Goal: Task Accomplishment & Management: Manage account settings

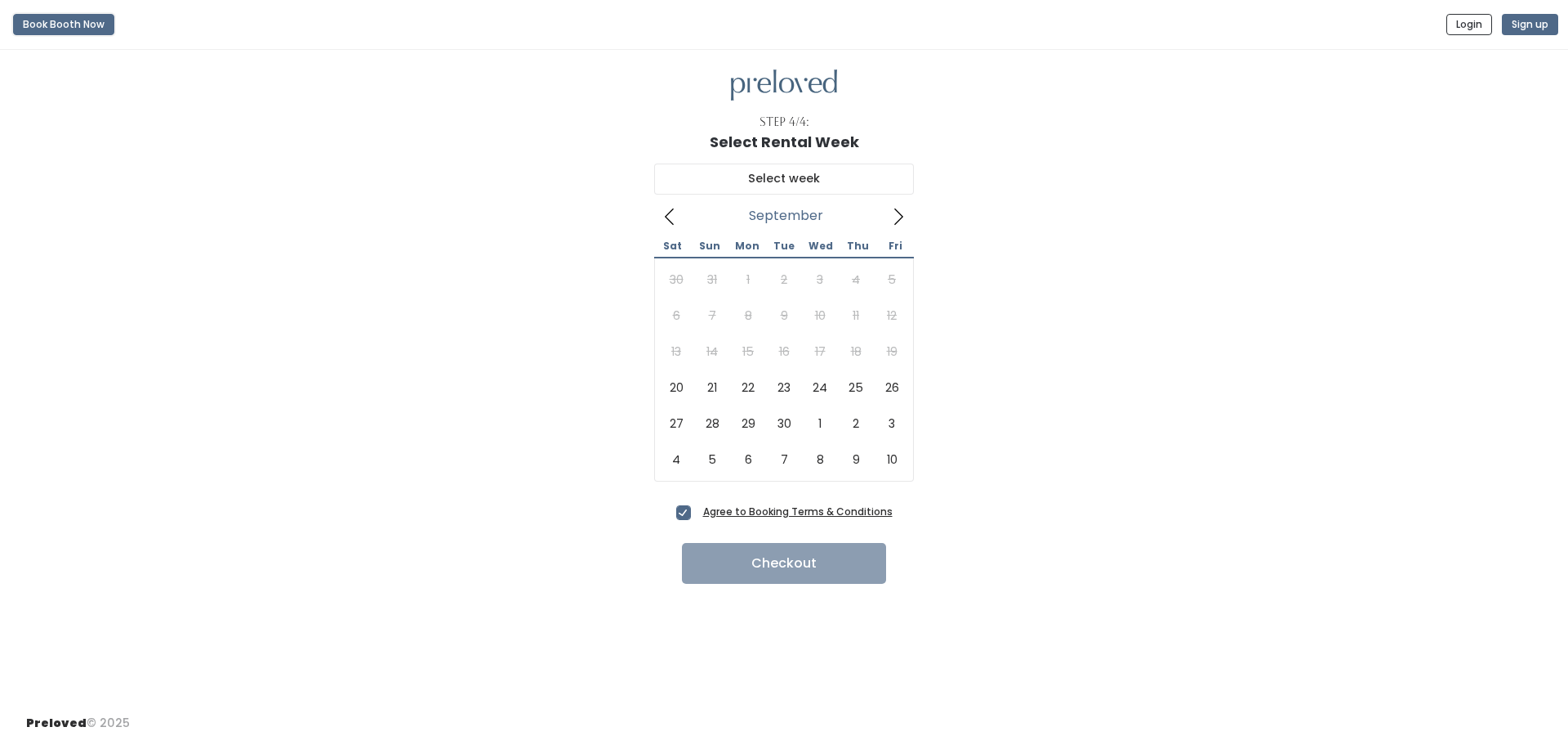
click at [63, 22] on button "Book Booth Now" at bounding box center [63, 24] width 101 height 21
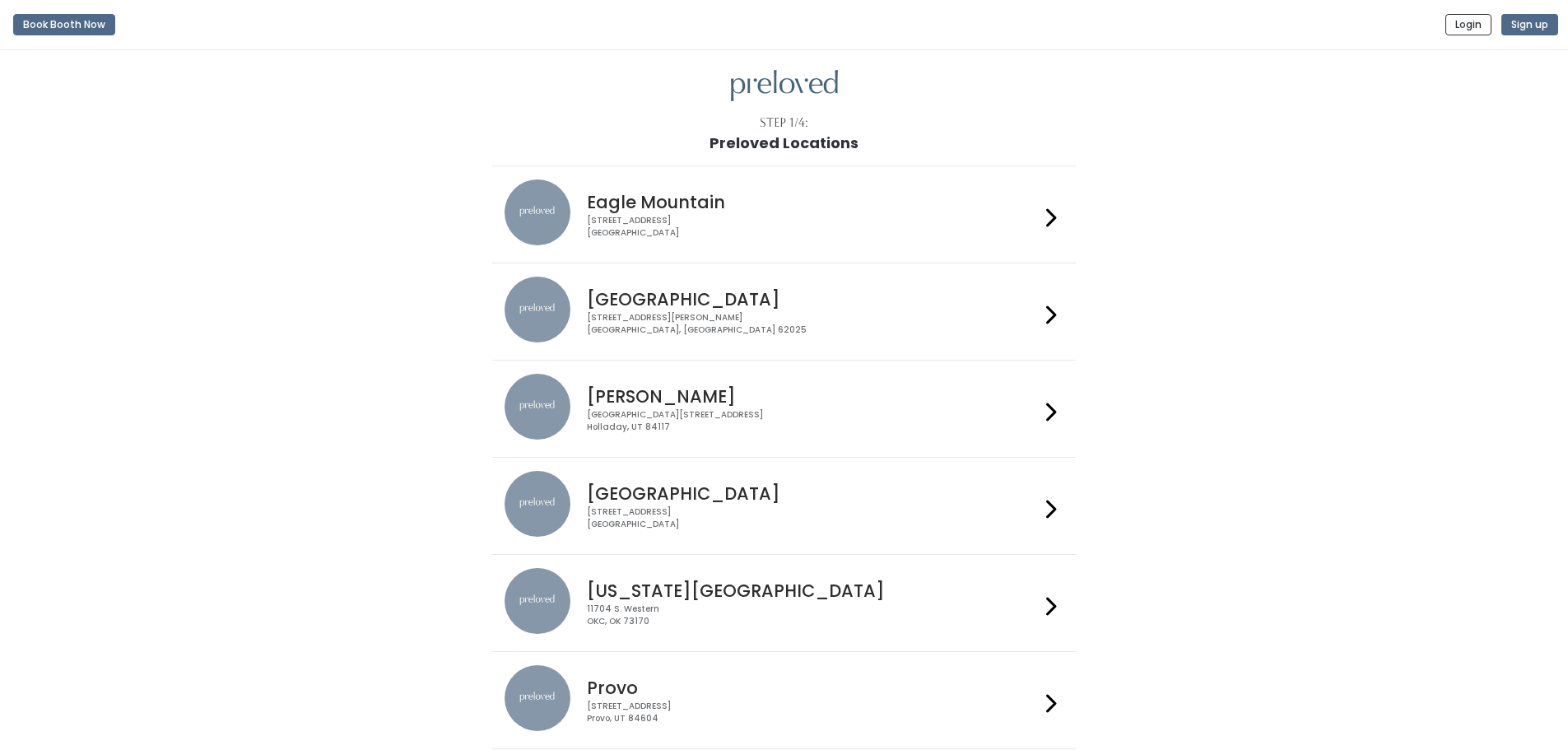
click at [720, 221] on div "4342 E Pony Express Pkwy Suite 200 Eagle Mountain, UT 84005" at bounding box center [813, 227] width 453 height 24
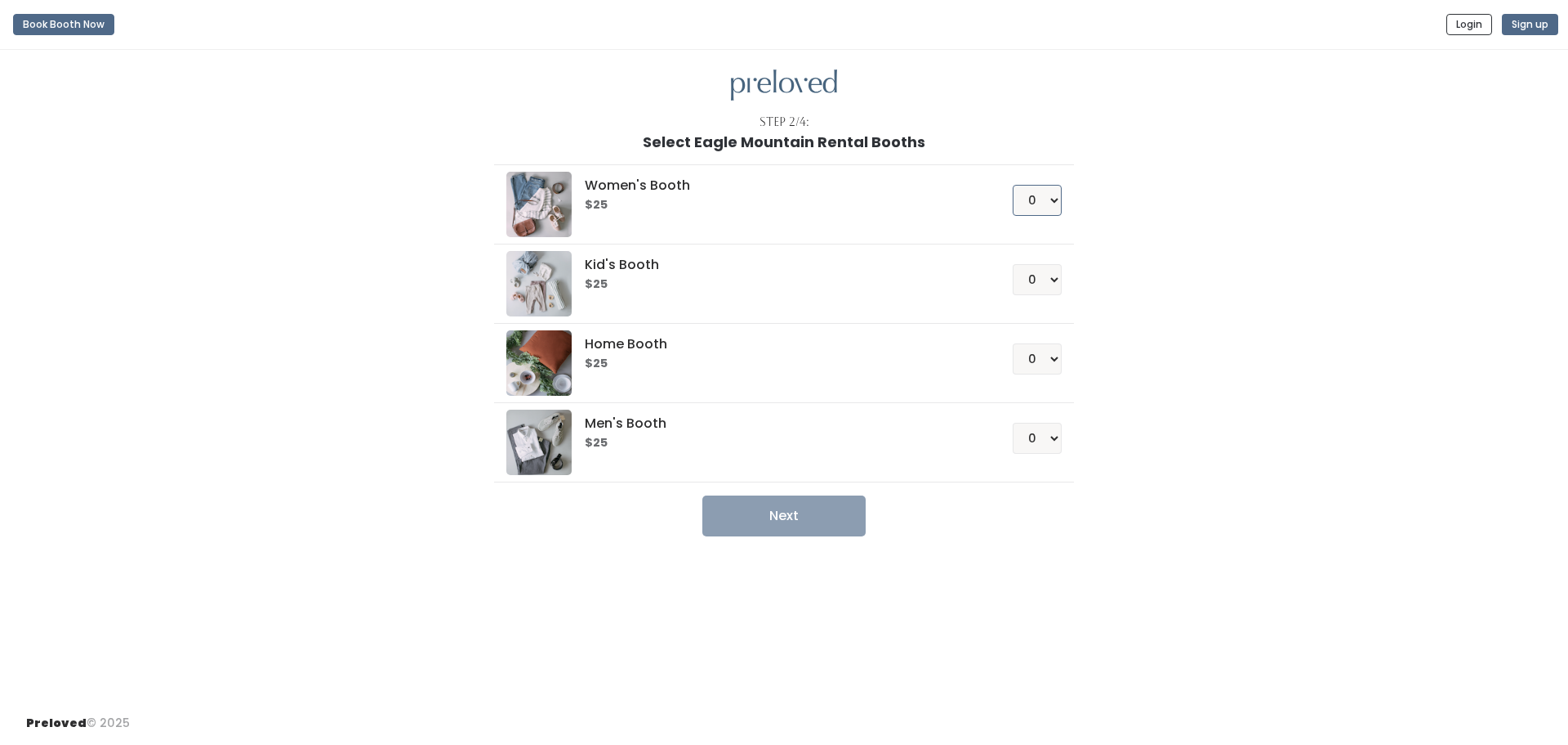
click at [1039, 205] on select "0 1 2 3 4" at bounding box center [1037, 200] width 49 height 31
select select "1"
click at [1013, 184] on select "0 1 2 3 4" at bounding box center [1037, 200] width 49 height 31
click at [799, 504] on button "Next" at bounding box center [784, 516] width 164 height 41
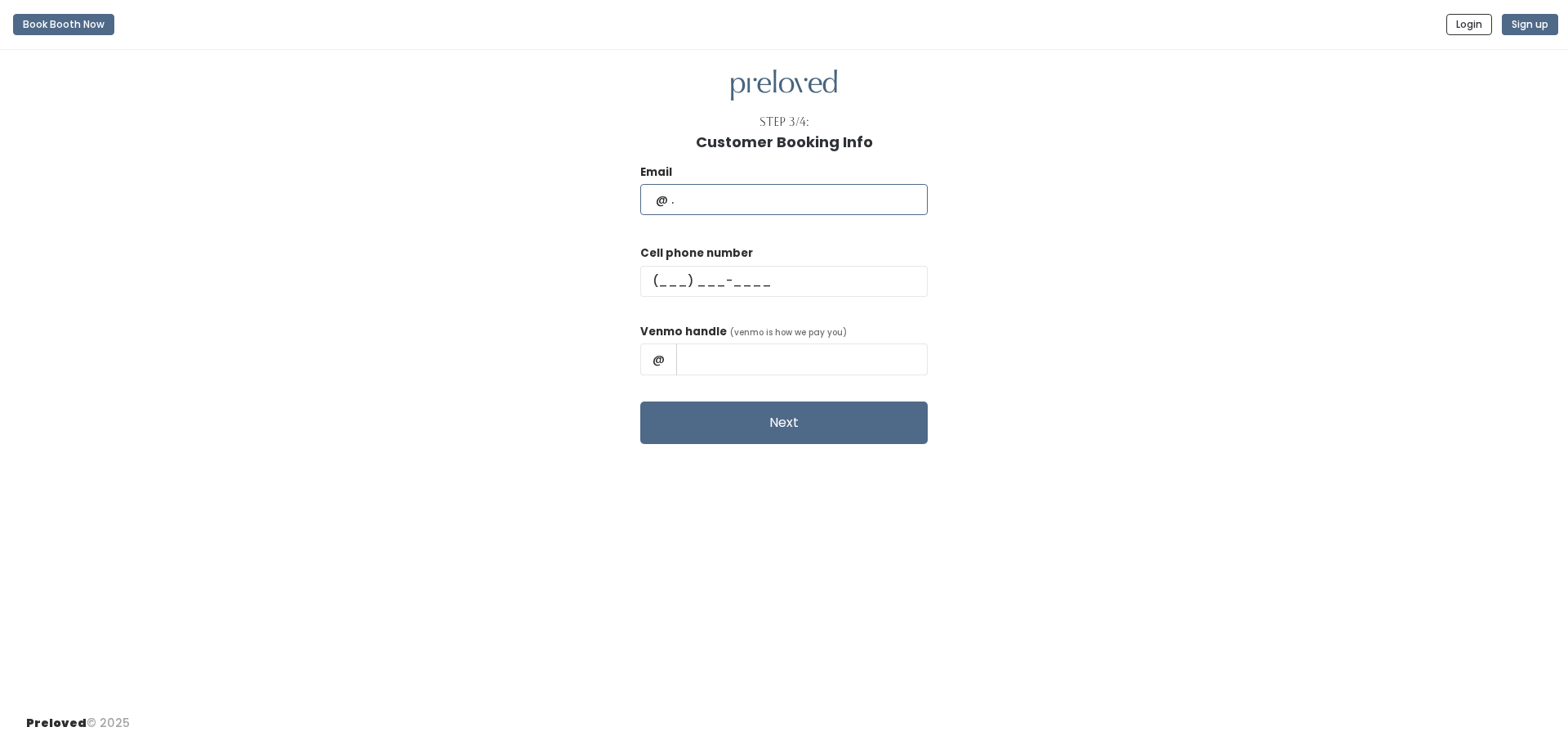
click at [737, 213] on input "text" at bounding box center [784, 200] width 287 height 31
type input "zoemia94@gmail.com"
click at [737, 284] on input "text" at bounding box center [784, 281] width 287 height 31
type input "(801) 895-9634"
click at [752, 364] on input "text" at bounding box center [802, 359] width 251 height 31
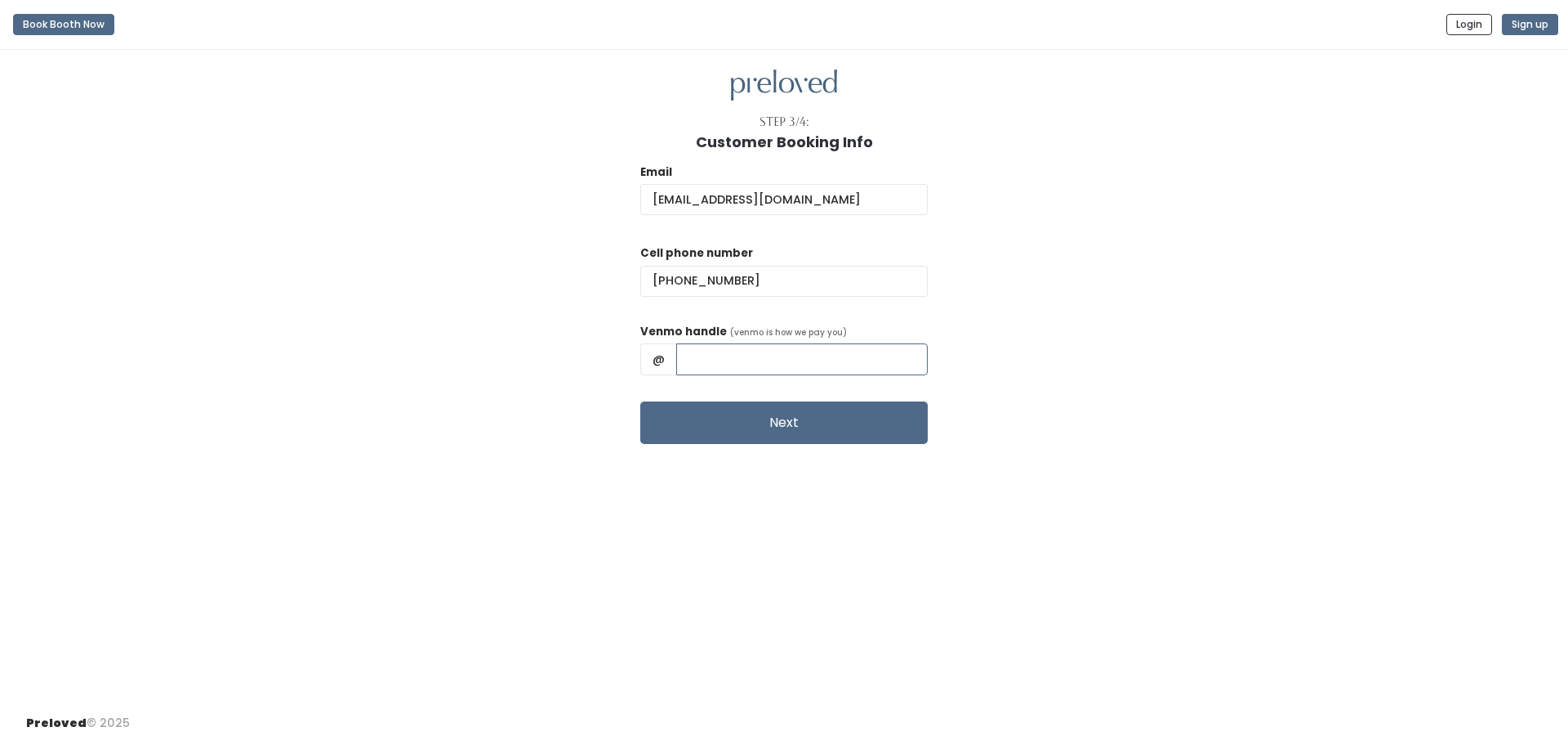
type input "Zoe-Christensen"
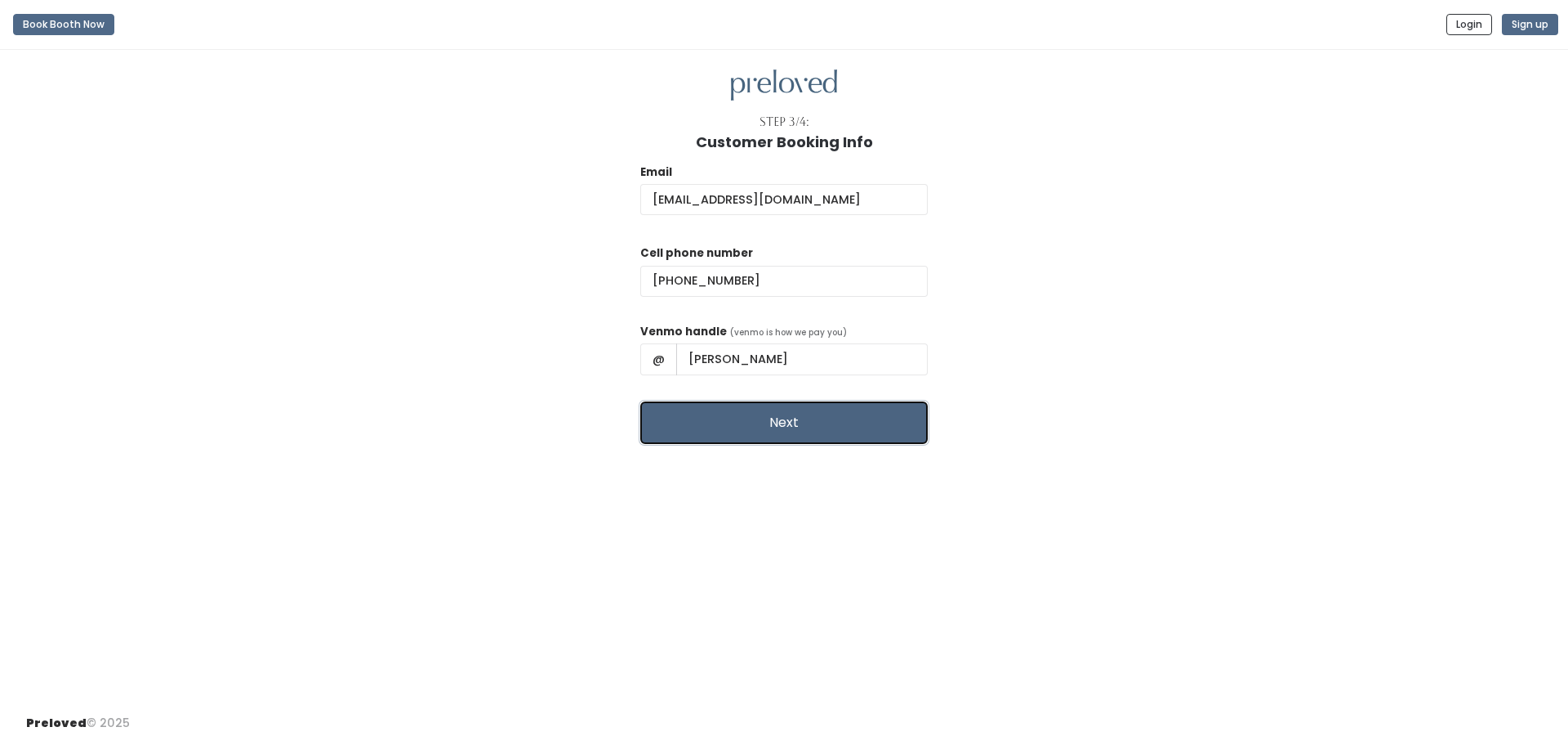
click at [780, 421] on button "Next" at bounding box center [784, 423] width 287 height 43
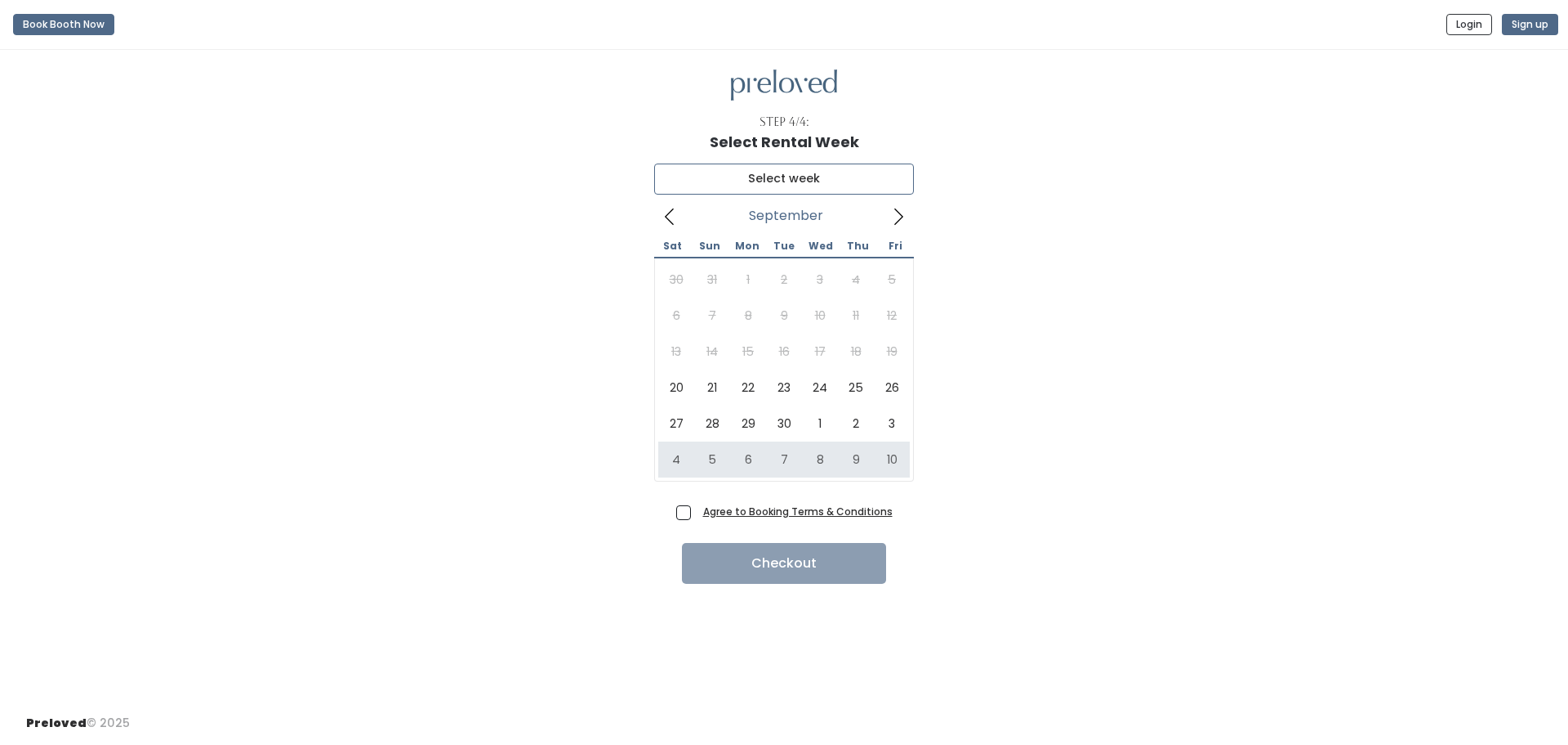
type input "October 4 to October 10"
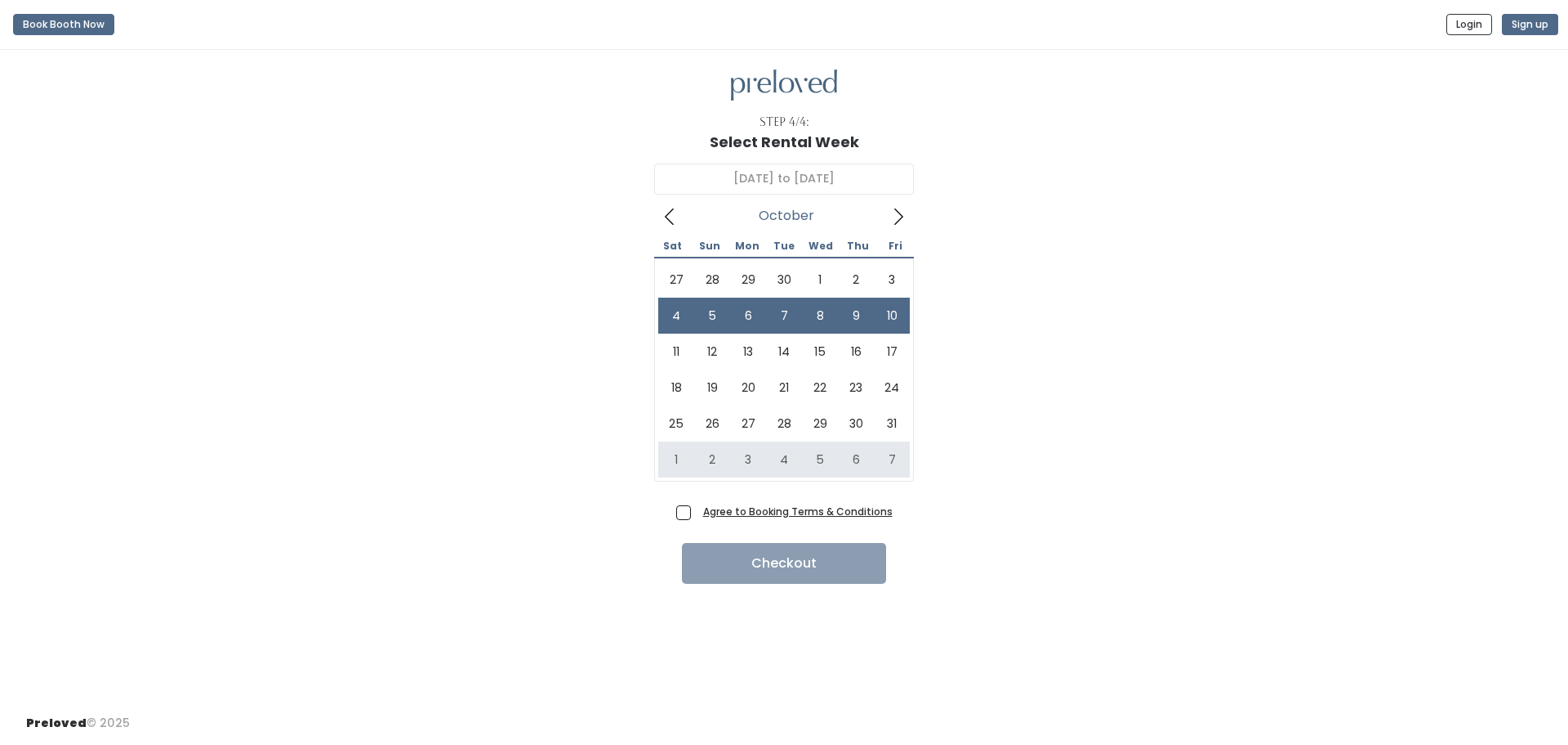
drag, startPoint x: 684, startPoint y: 513, endPoint x: 713, endPoint y: 555, distance: 51.0
click at [697, 513] on span "Agree to Booking Terms & Conditions" at bounding box center [794, 510] width 196 height 17
click at [697, 513] on input "Agree to Booking Terms & Conditions" at bounding box center [702, 507] width 11 height 11
checkbox input "true"
click at [794, 564] on button "Checkout" at bounding box center [784, 564] width 205 height 41
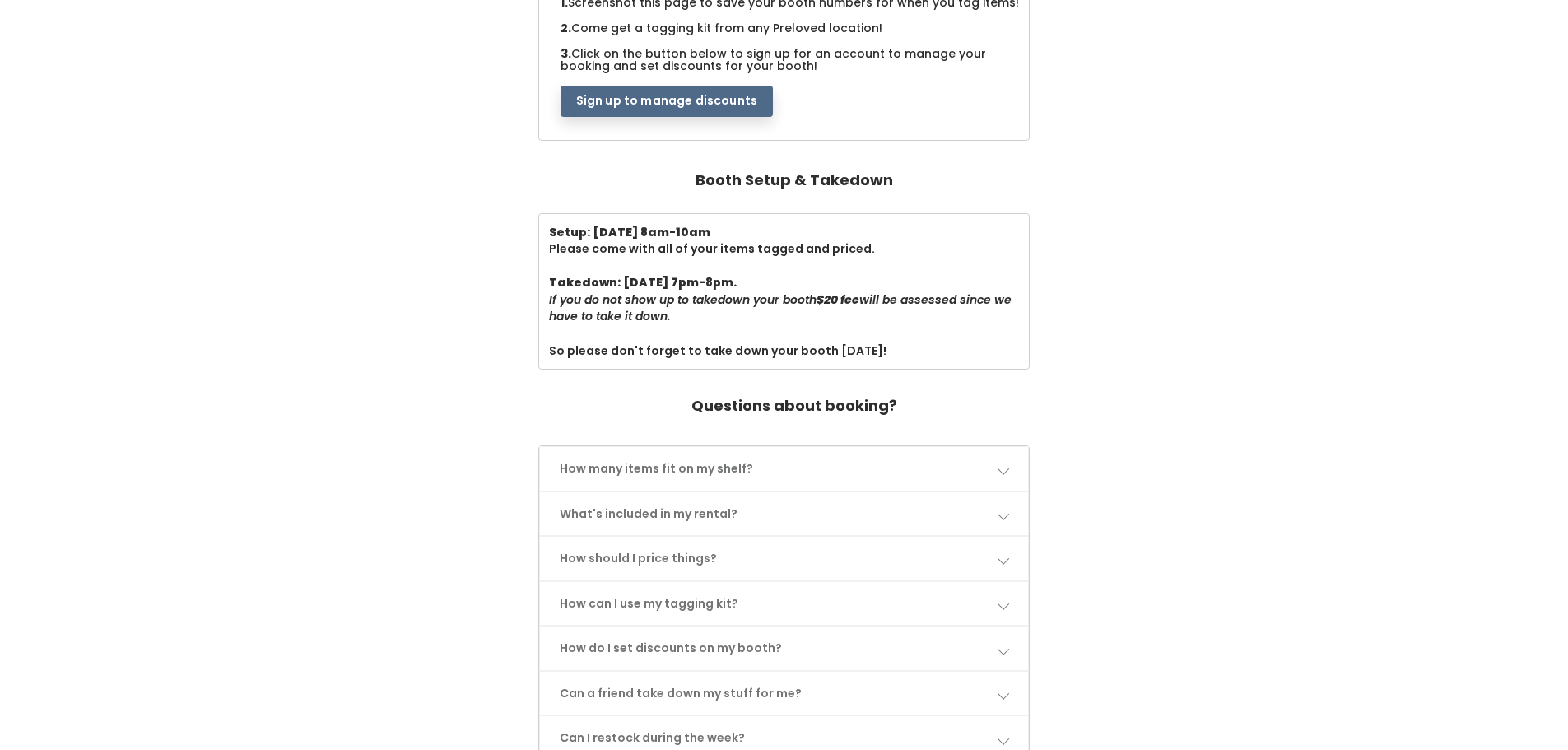
scroll to position [411, 0]
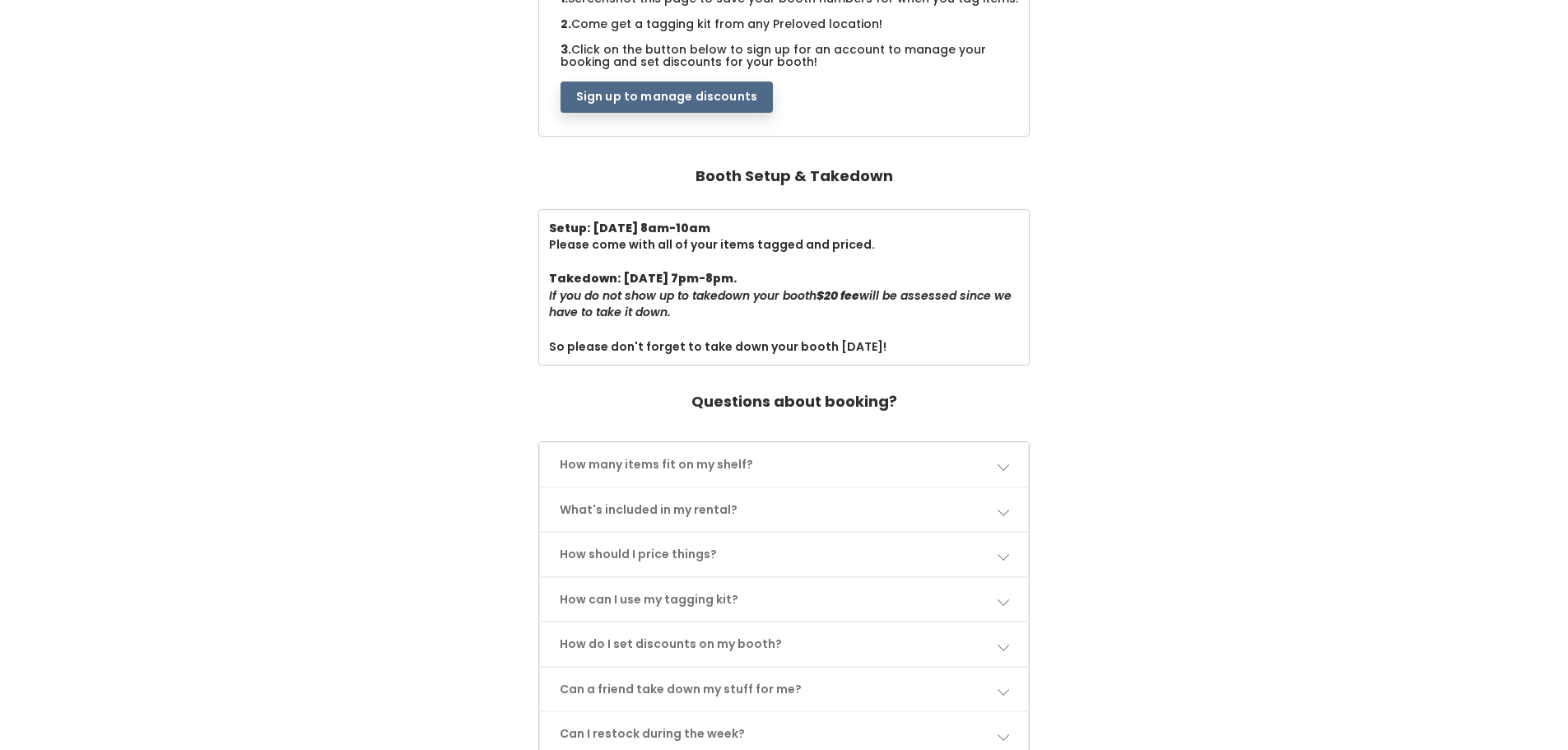
click at [678, 453] on link "How many items fit on my shelf?" at bounding box center [784, 464] width 489 height 43
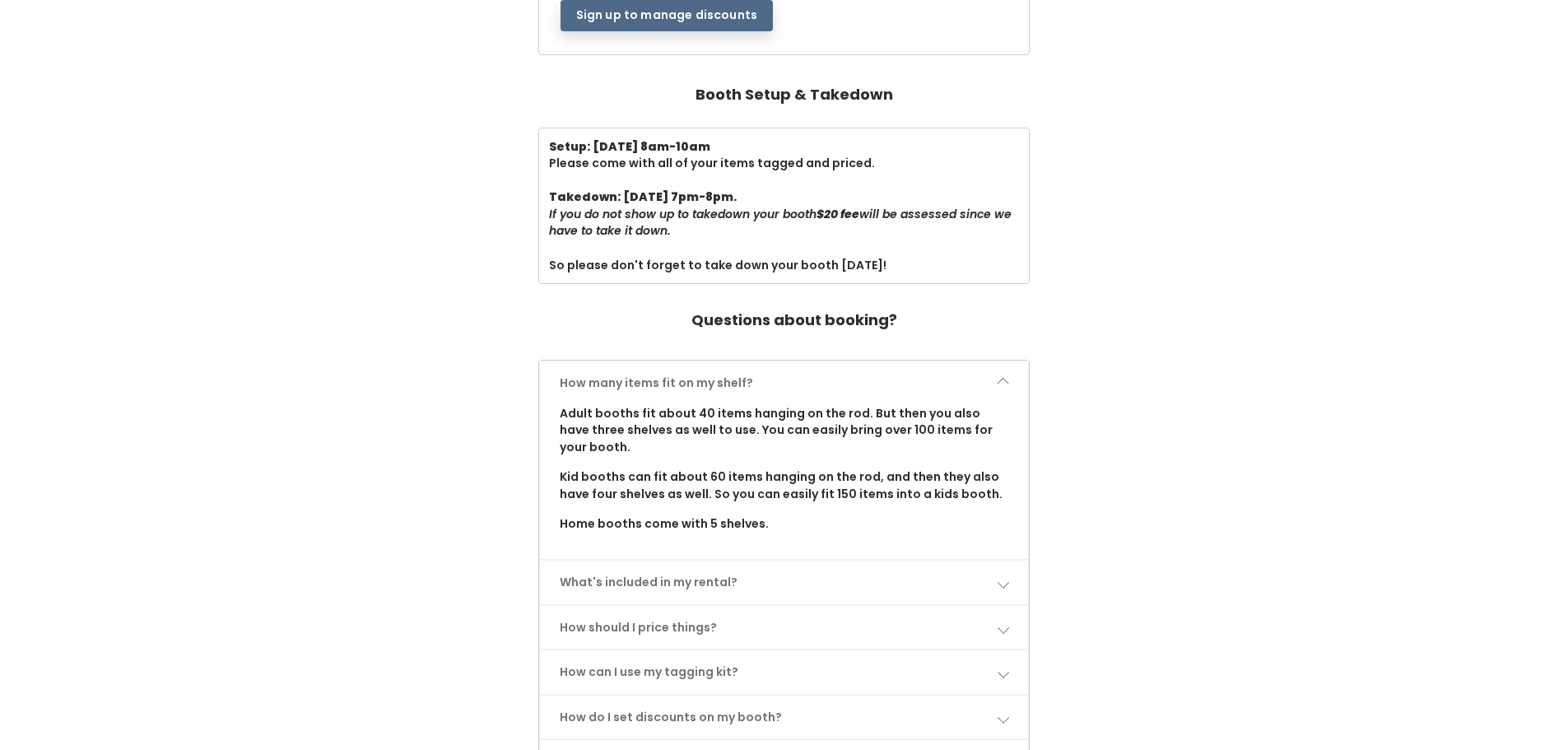
scroll to position [494, 0]
click at [689, 386] on link "How many items fit on my shelf?" at bounding box center [784, 382] width 489 height 43
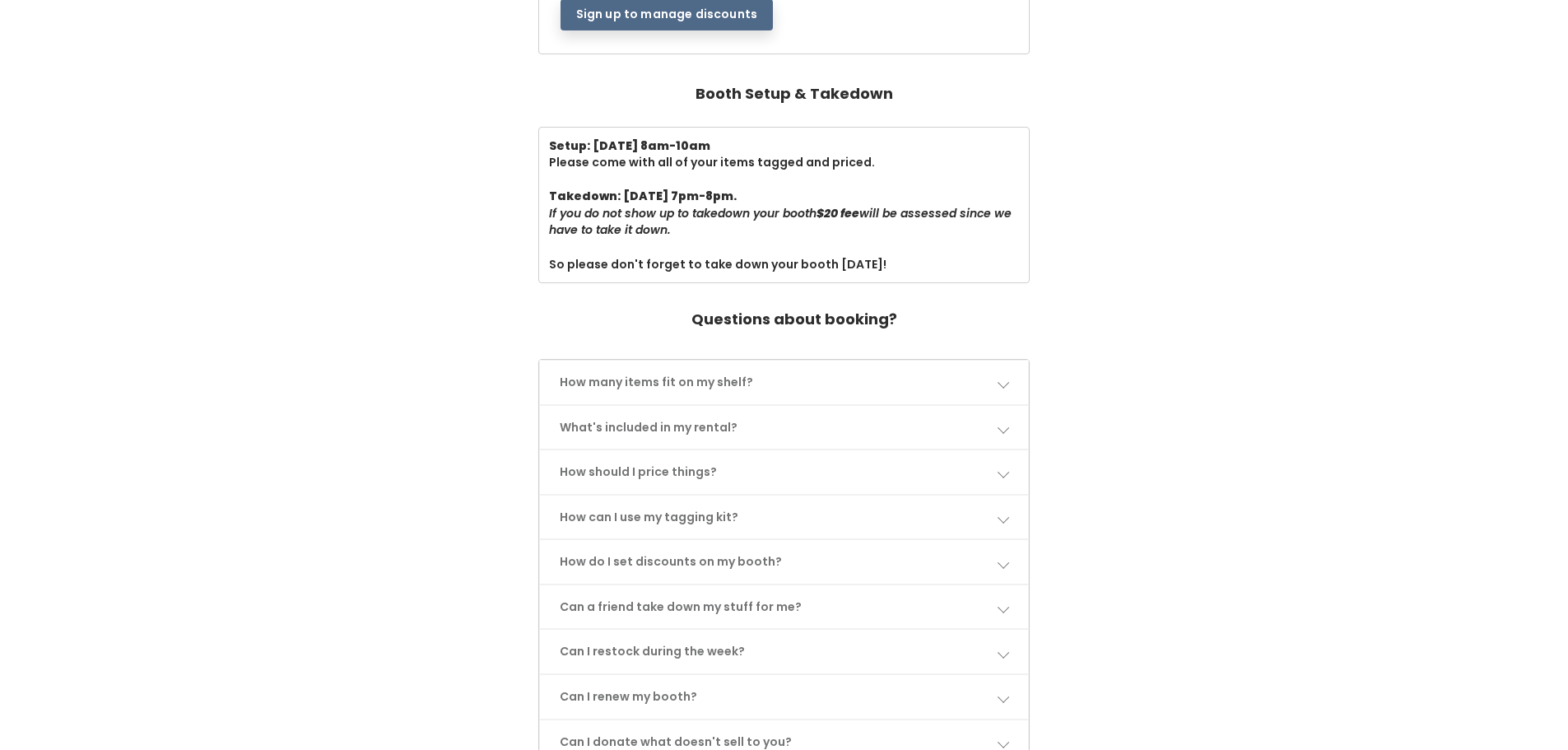
click at [676, 434] on link "What's included in my rental?" at bounding box center [784, 427] width 489 height 43
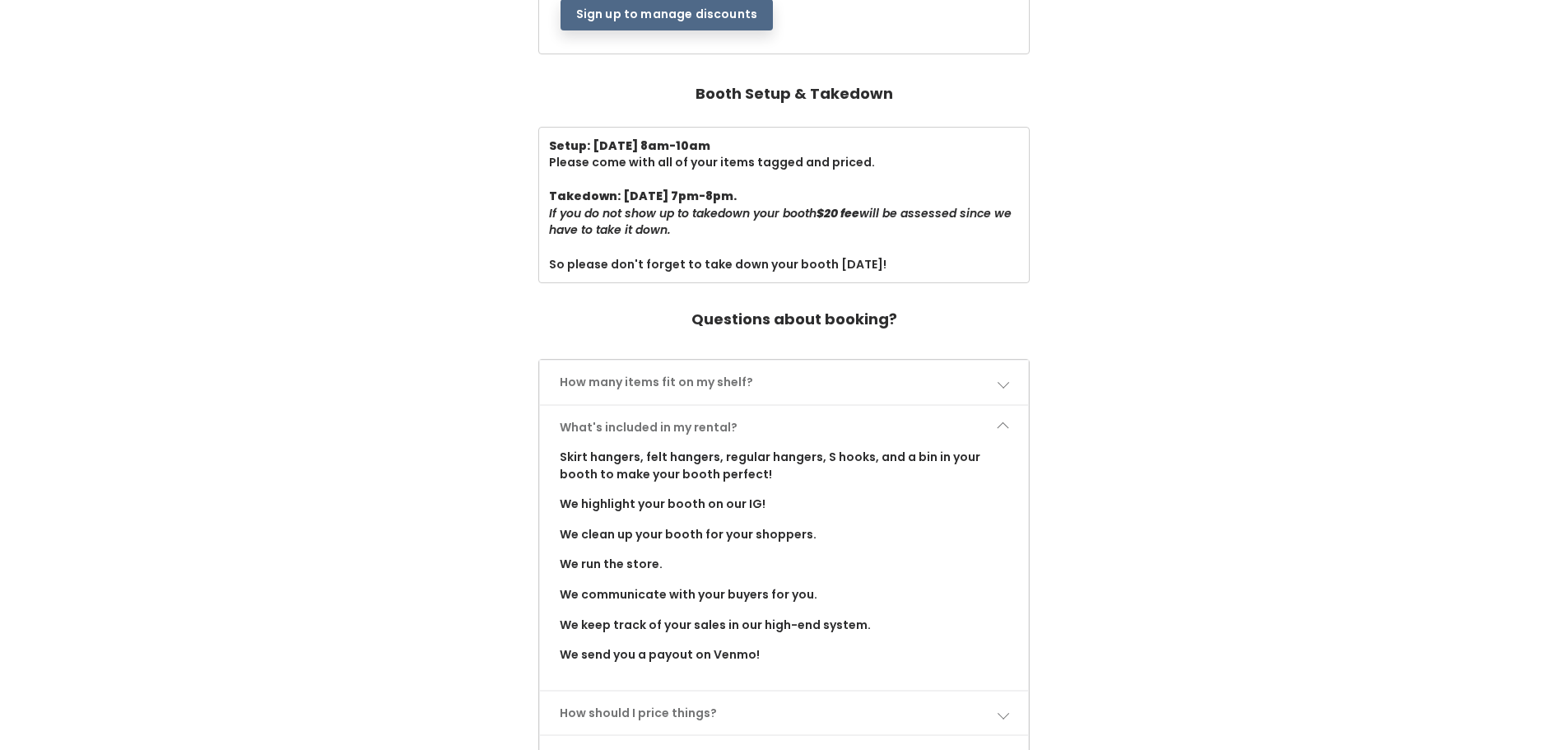
click at [677, 426] on link "What's included in my rental?" at bounding box center [784, 427] width 489 height 43
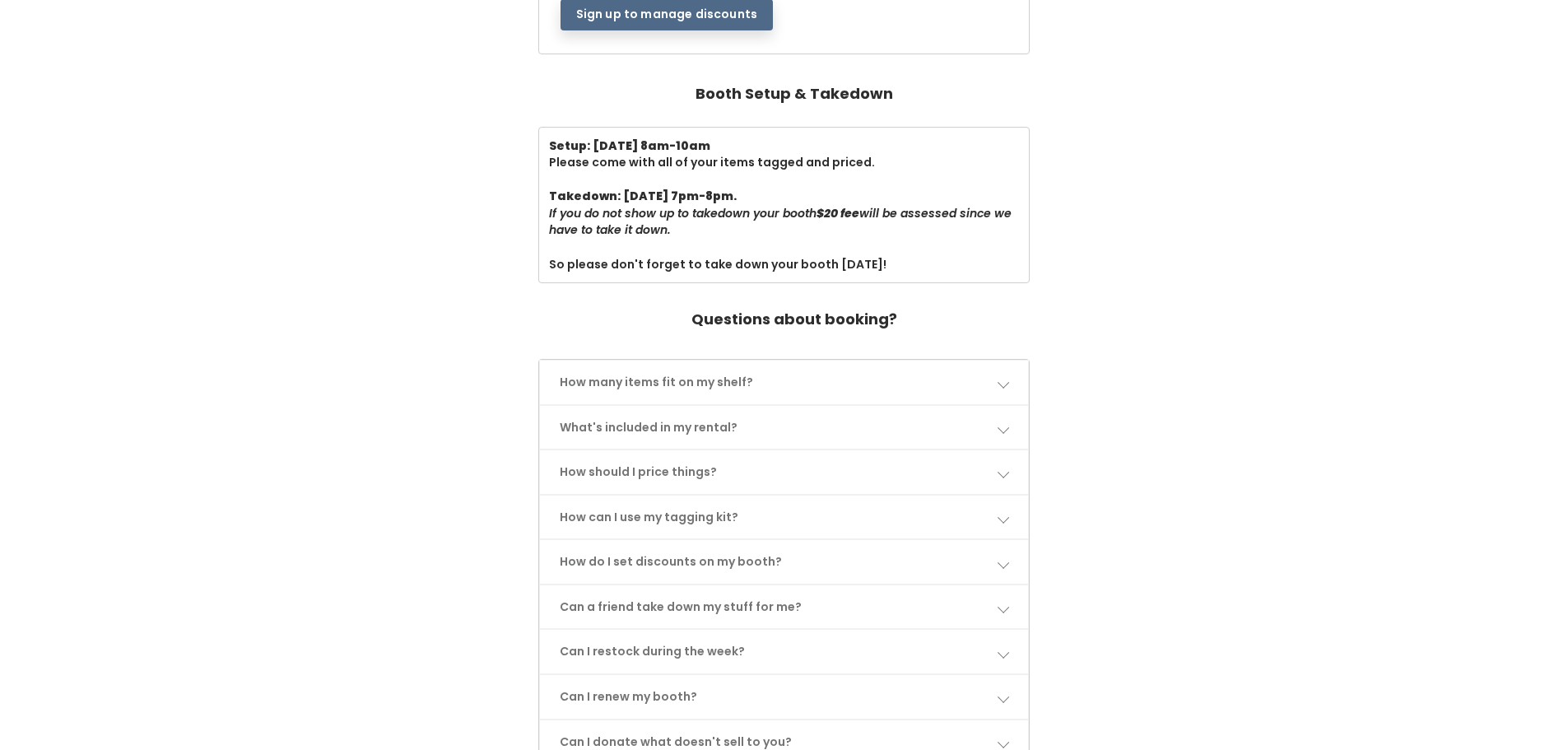
click at [659, 469] on link "How should I price things?" at bounding box center [784, 471] width 489 height 43
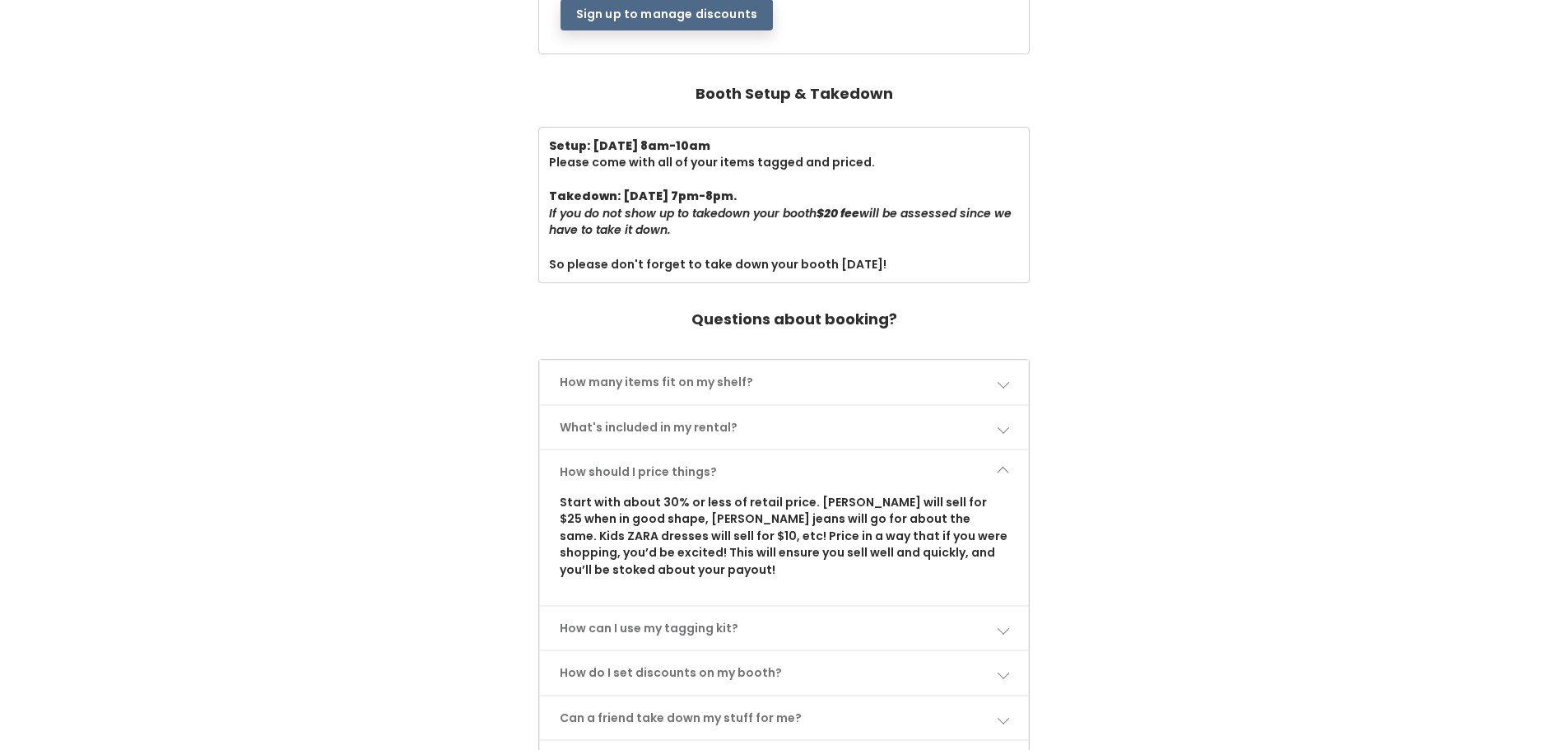
click at [659, 469] on link "How should I price things?" at bounding box center [784, 471] width 489 height 43
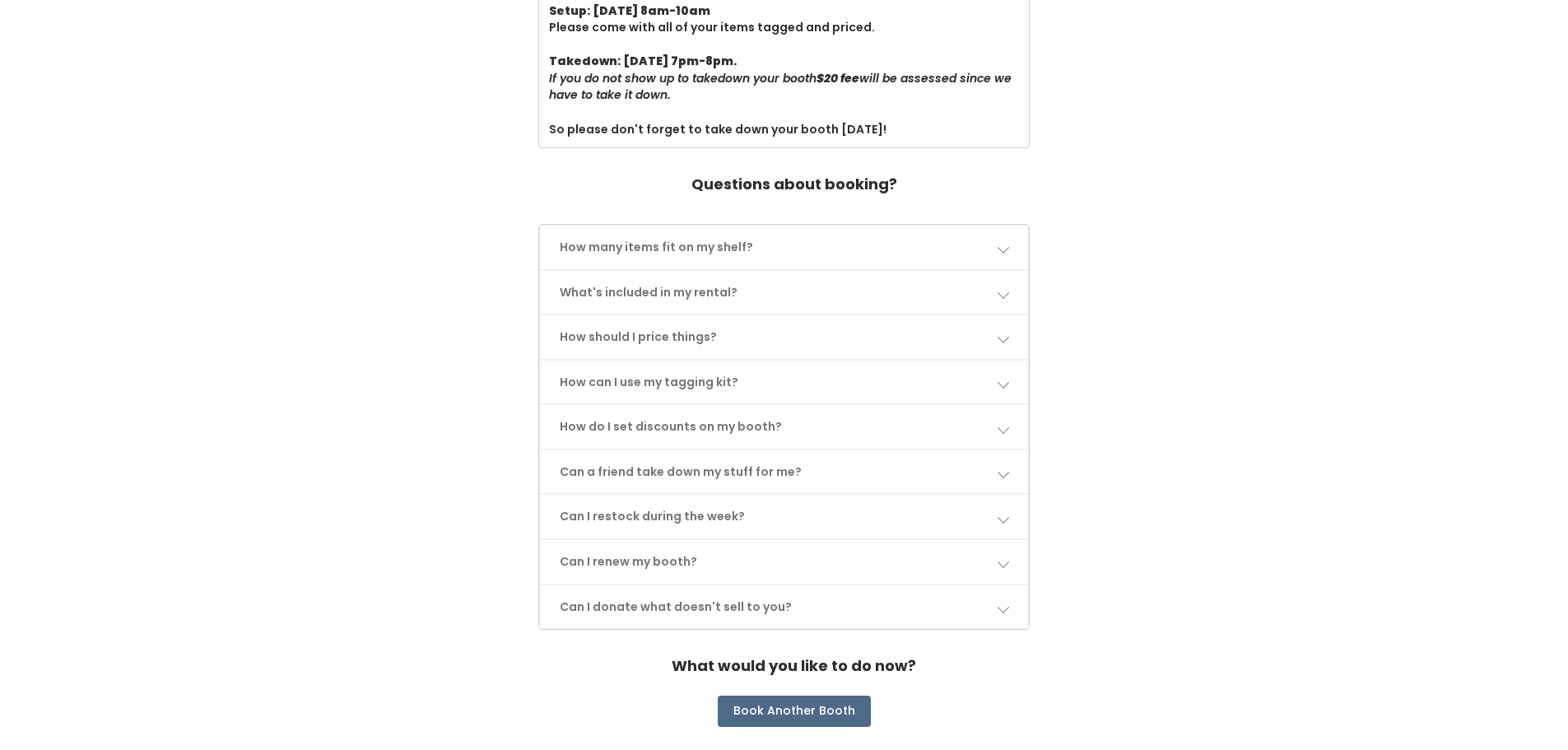
scroll to position [659, 0]
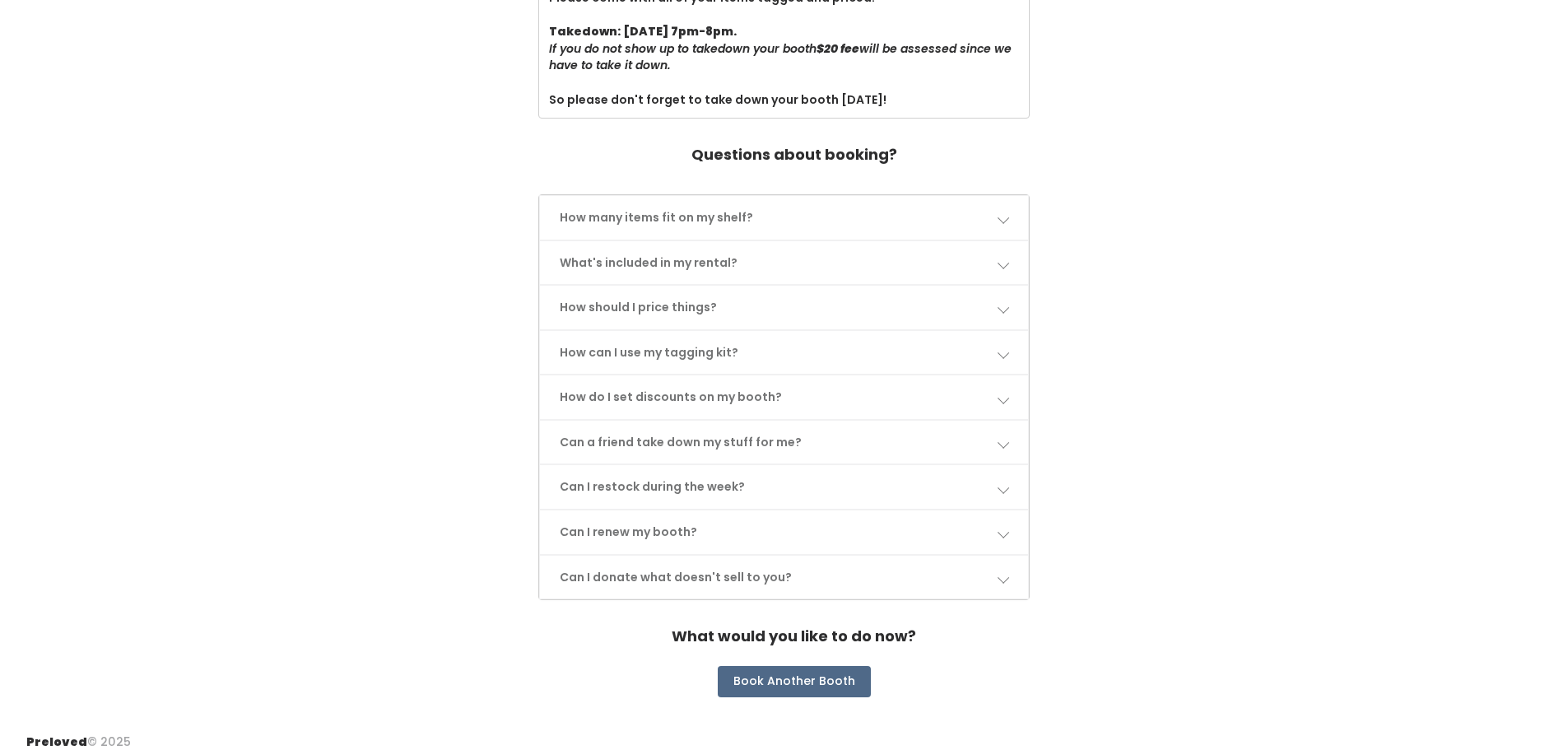
click at [687, 350] on link "How can I use my tagging kit?" at bounding box center [784, 352] width 489 height 43
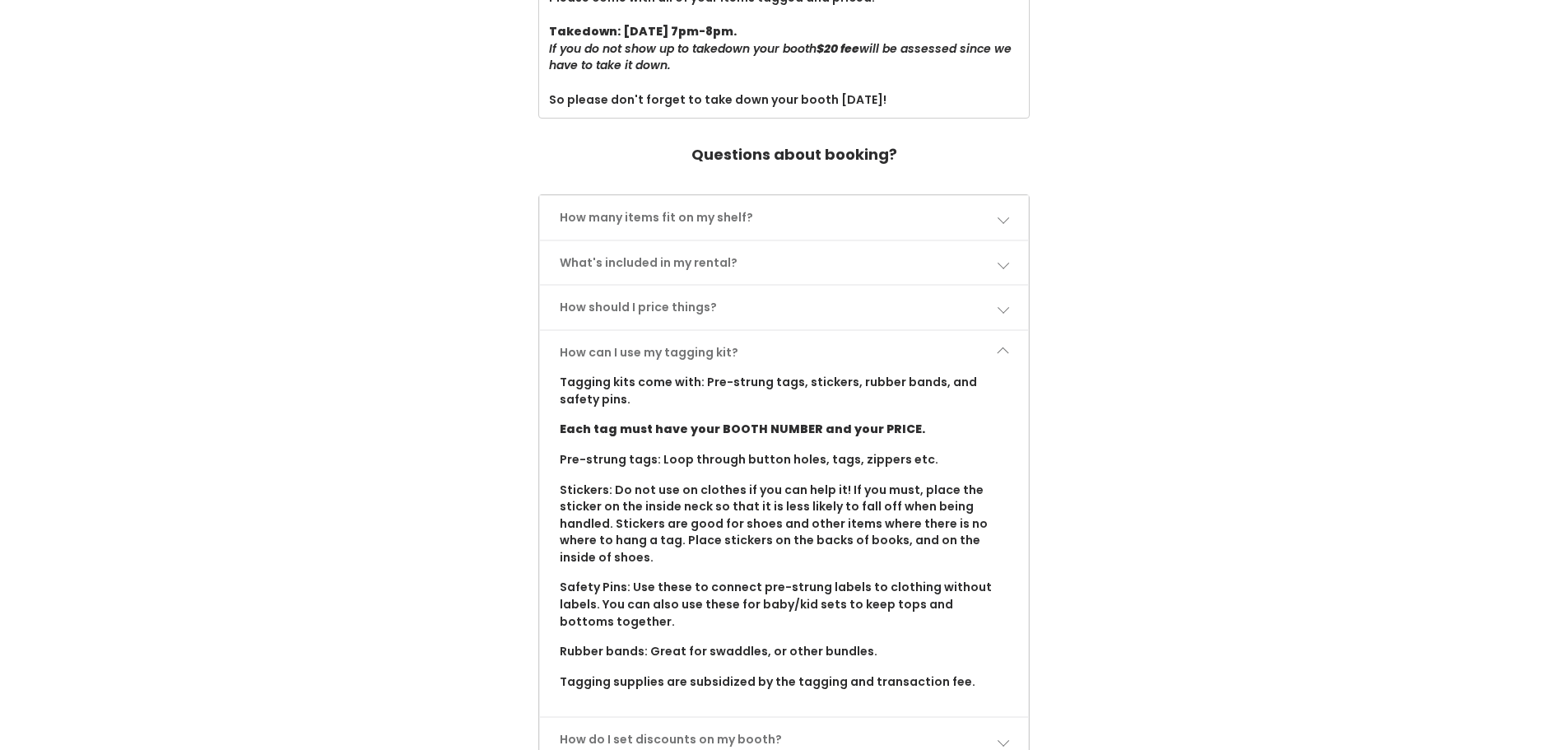
click at [687, 350] on link "How can I use my tagging kit?" at bounding box center [784, 352] width 489 height 43
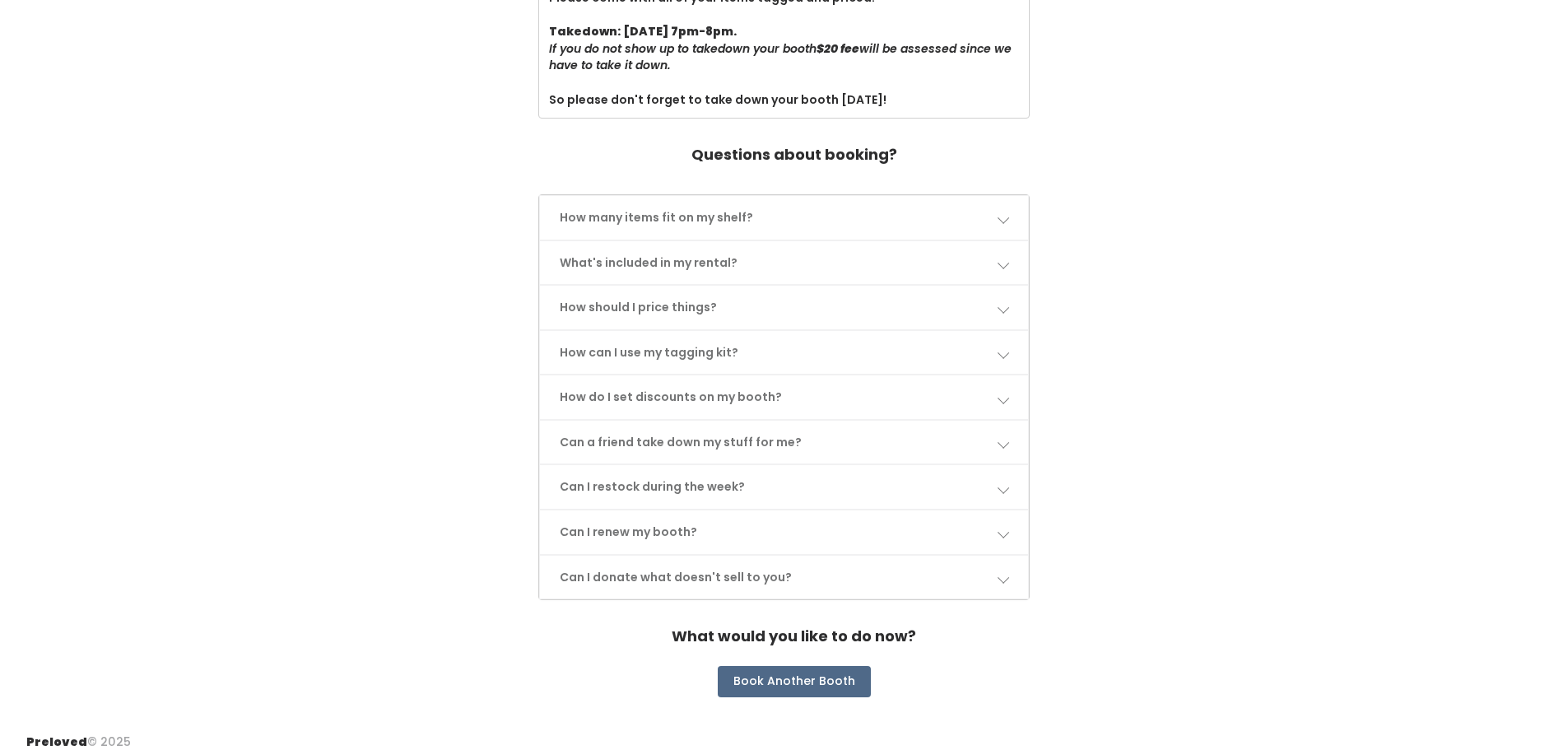
click at [608, 391] on link "How do I set discounts on my booth?" at bounding box center [784, 397] width 489 height 43
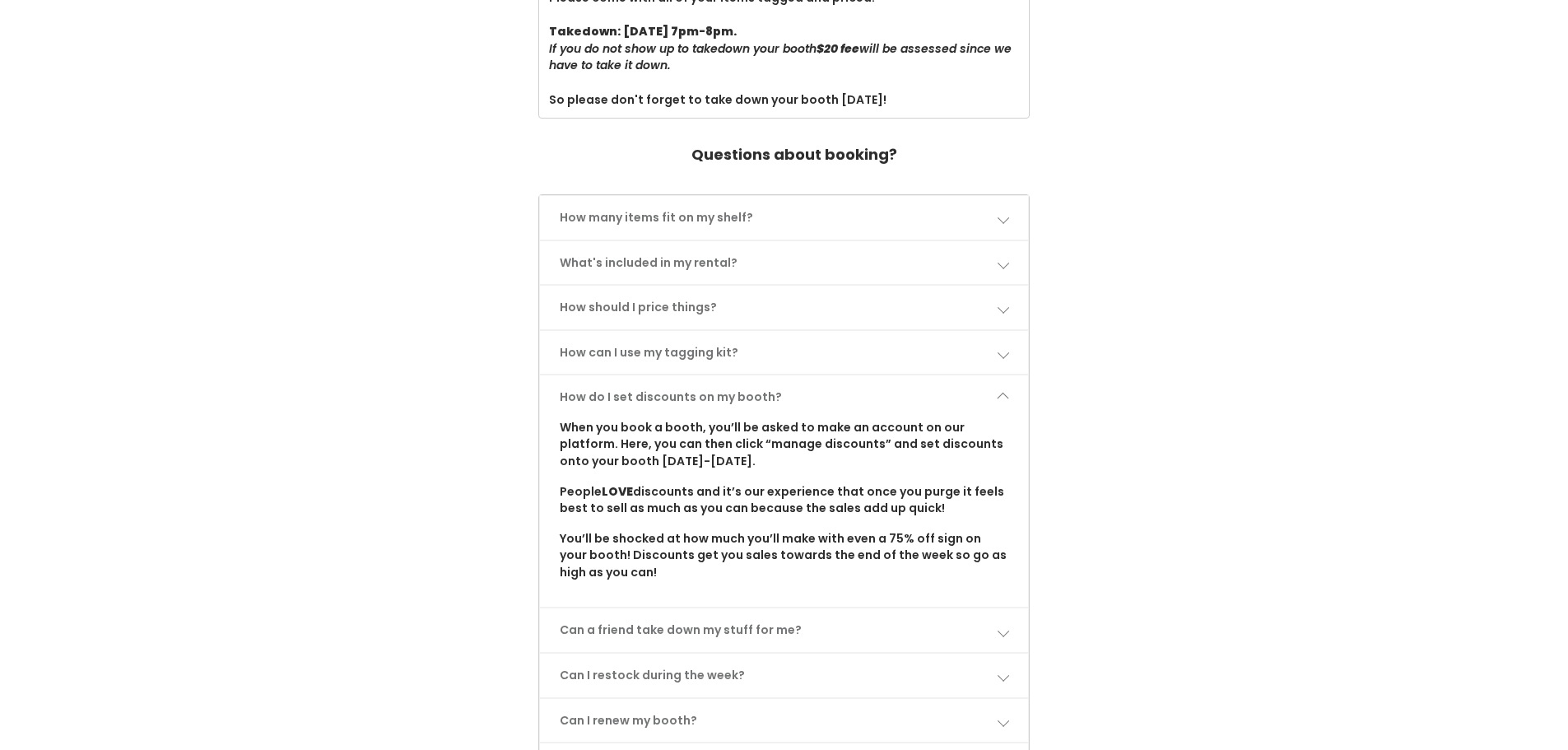
click at [608, 391] on link "How do I set discounts on my booth?" at bounding box center [784, 397] width 489 height 43
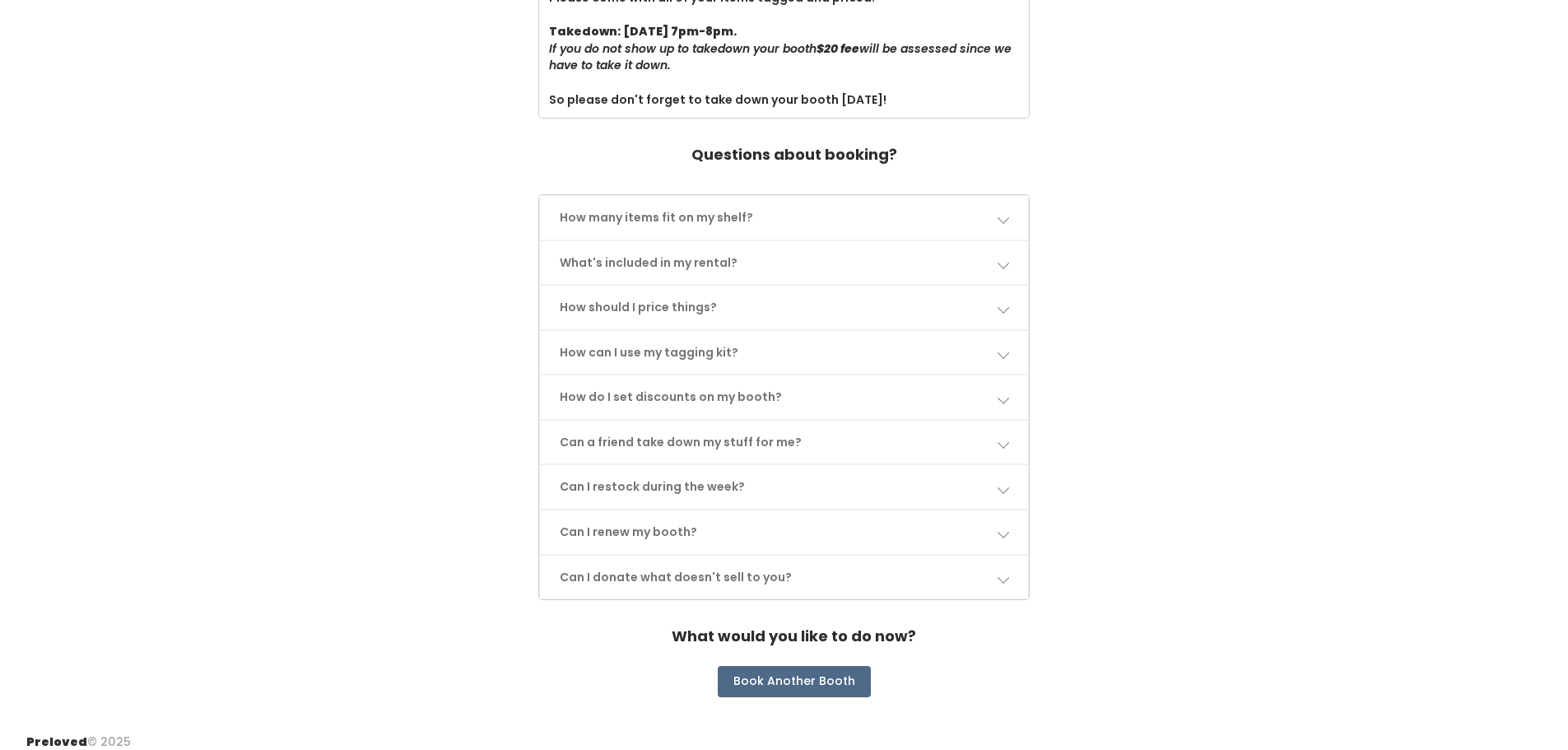
click at [608, 391] on link "How do I set discounts on my booth?" at bounding box center [784, 397] width 489 height 43
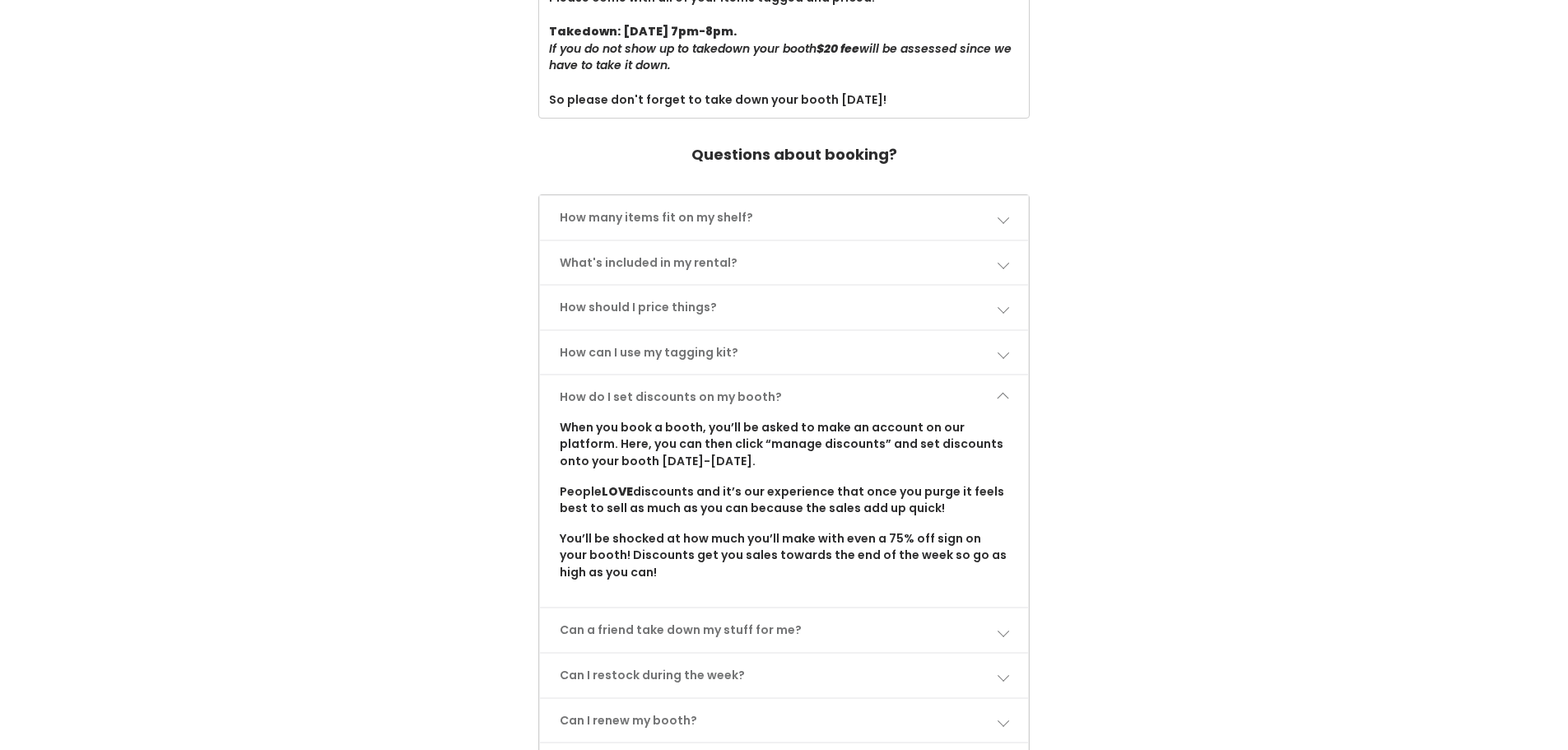
click at [608, 391] on link "How do I set discounts on my booth?" at bounding box center [784, 397] width 489 height 43
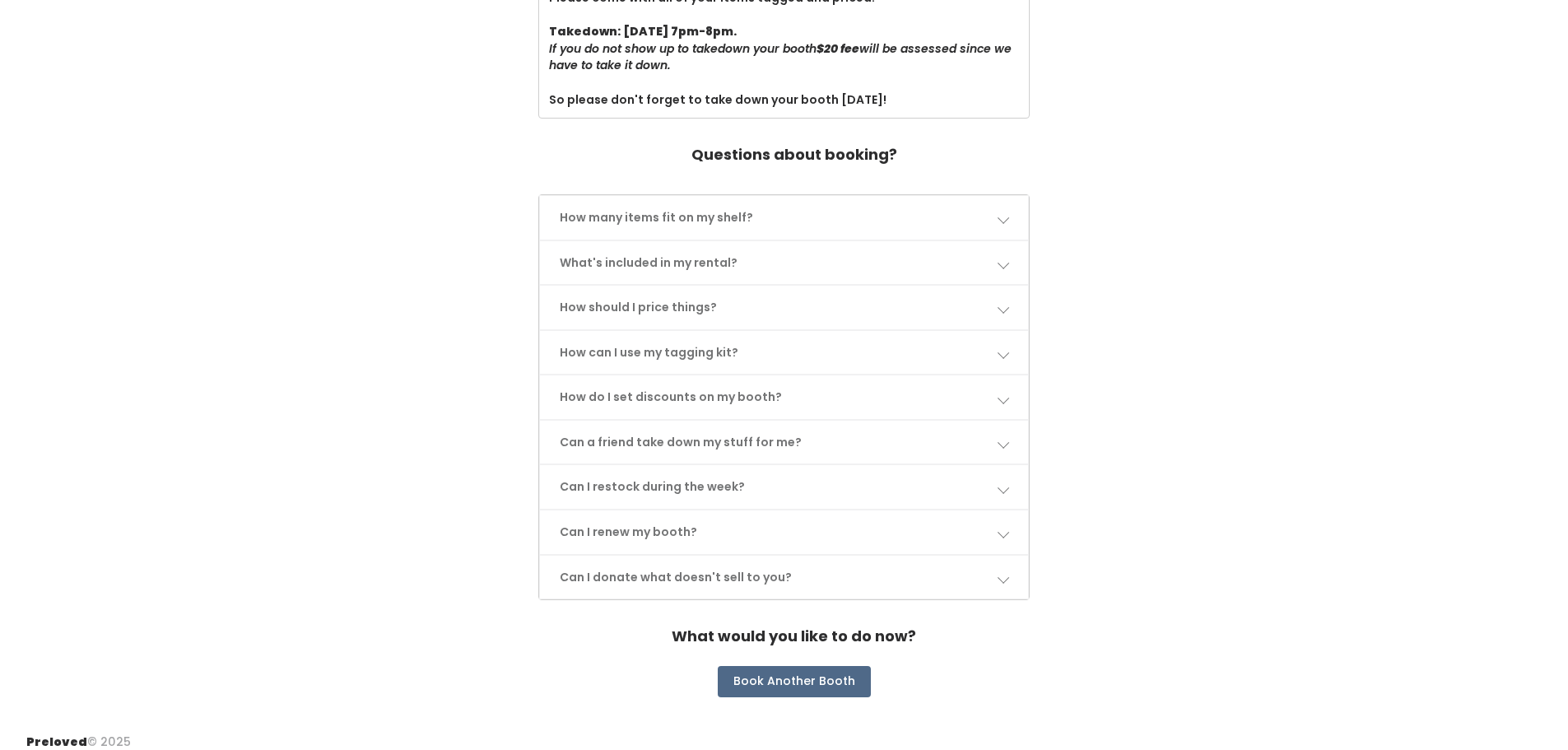
click at [625, 446] on link "Can a friend take down my stuff for me?" at bounding box center [784, 442] width 489 height 43
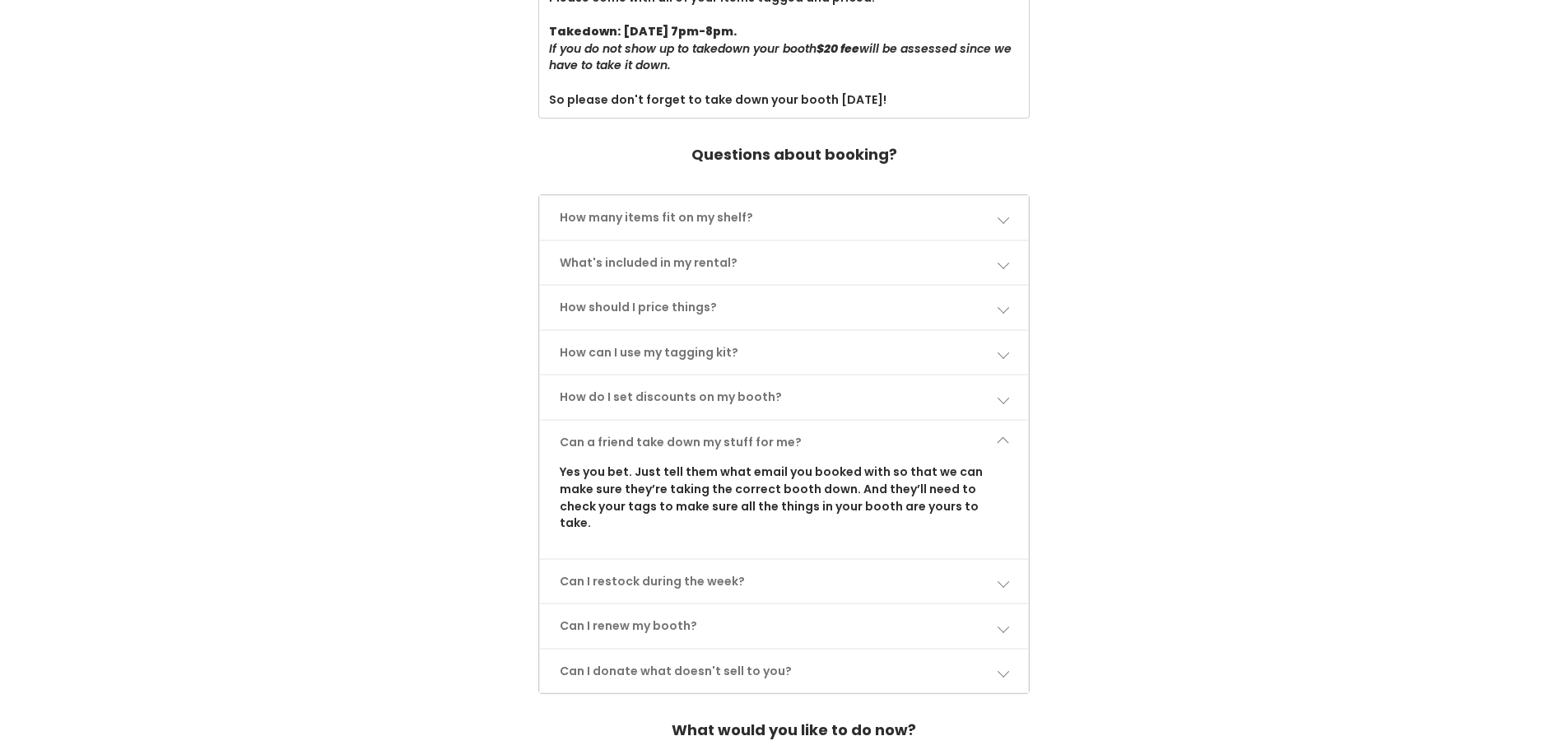
click at [635, 441] on link "Can a friend take down my stuff for me?" at bounding box center [784, 442] width 489 height 43
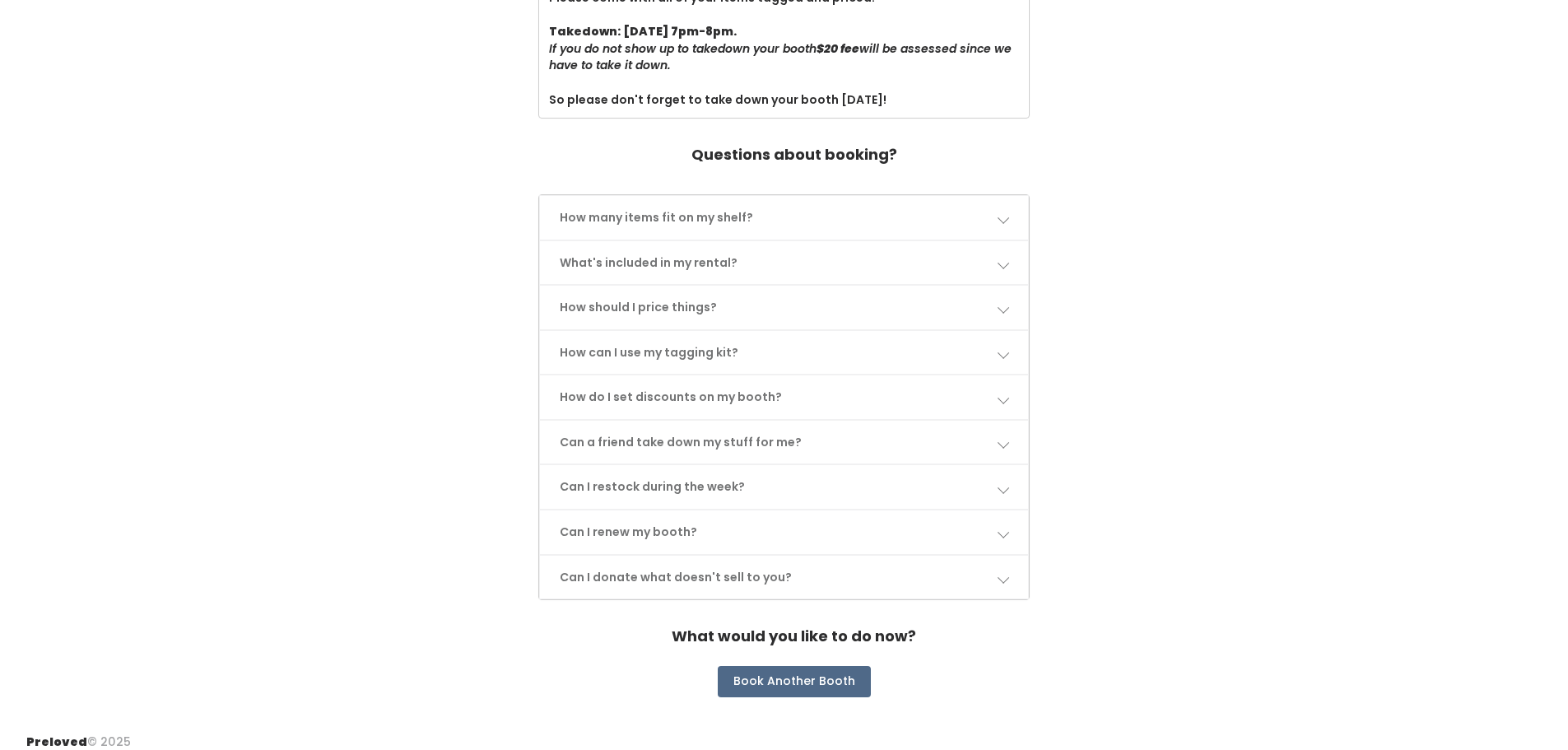
click at [624, 485] on link "Can I restock during the week?" at bounding box center [784, 487] width 489 height 43
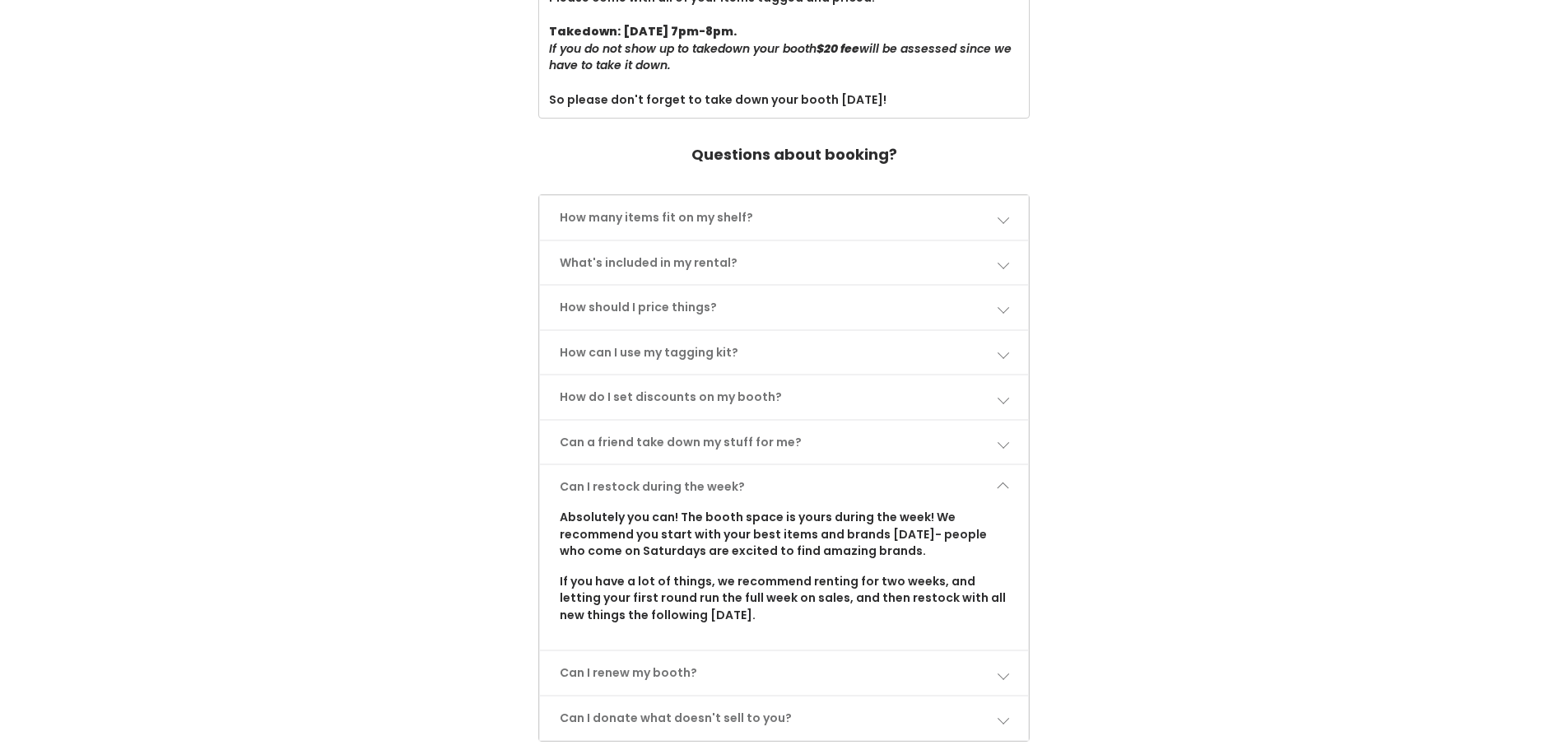
click at [624, 485] on link "Can I restock during the week?" at bounding box center [784, 487] width 489 height 43
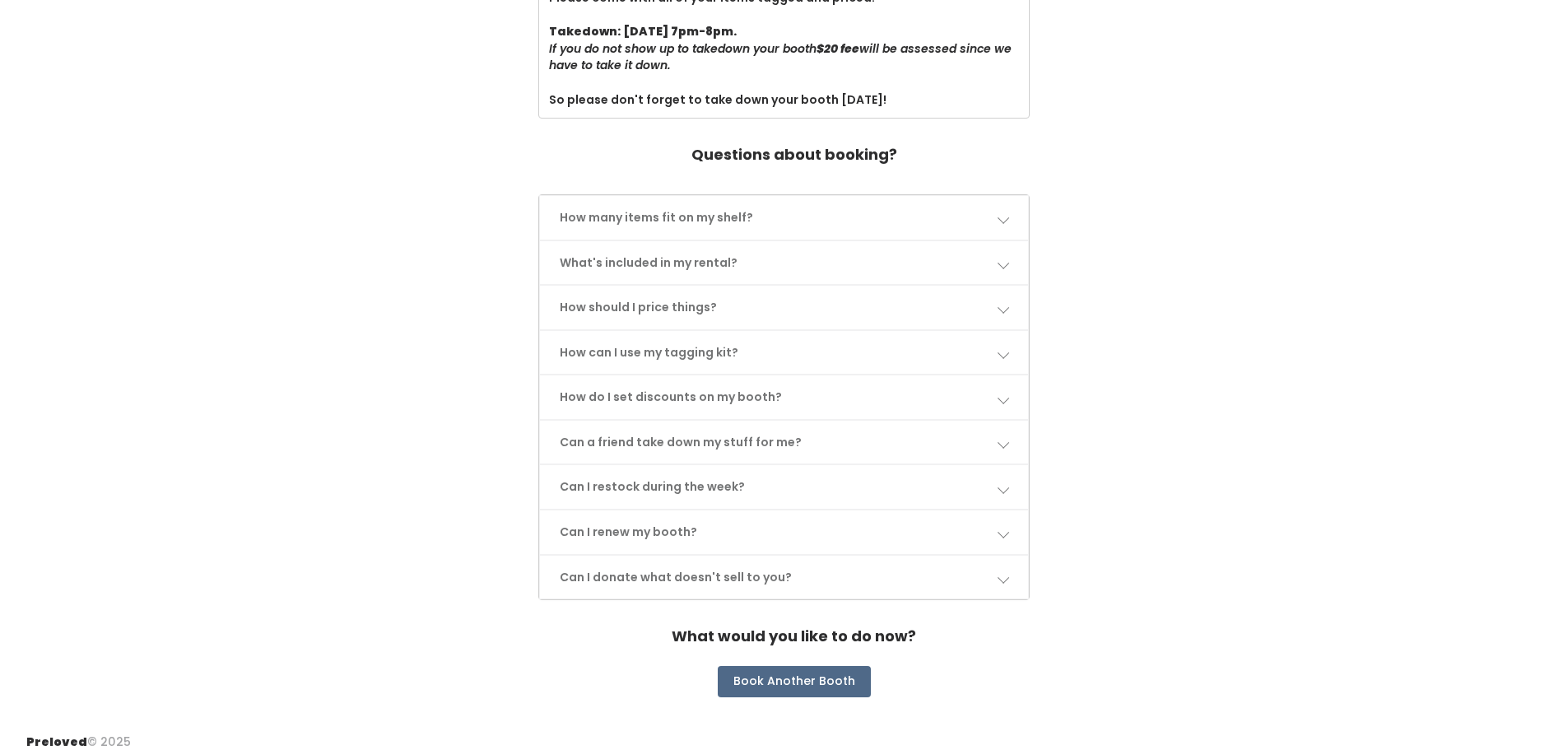
click at [614, 528] on link "Can I renew my booth?" at bounding box center [784, 532] width 489 height 43
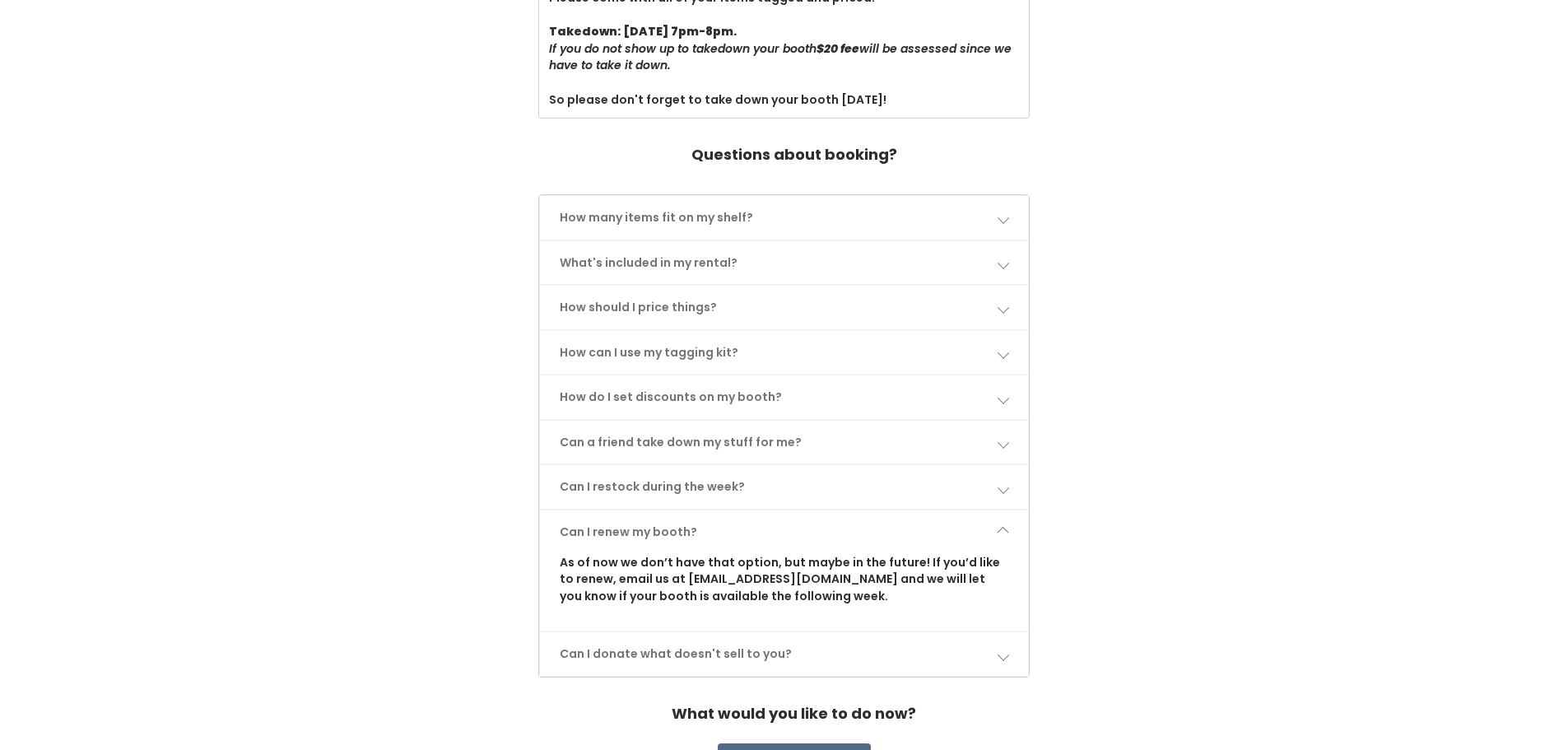
click at [614, 528] on link "Can I renew my booth?" at bounding box center [784, 532] width 489 height 43
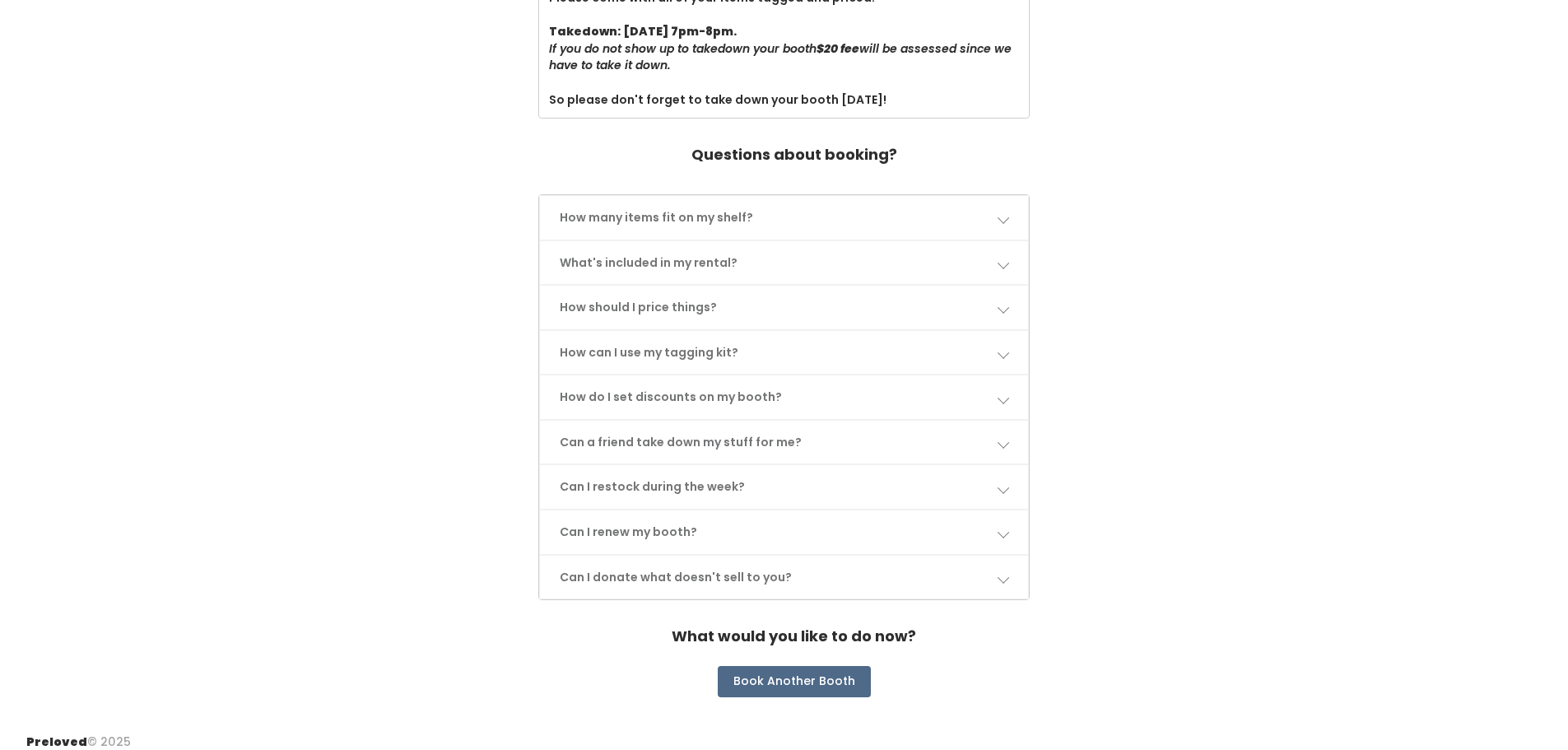
click at [604, 571] on link "Can I donate what doesn't sell to you?" at bounding box center [784, 577] width 489 height 43
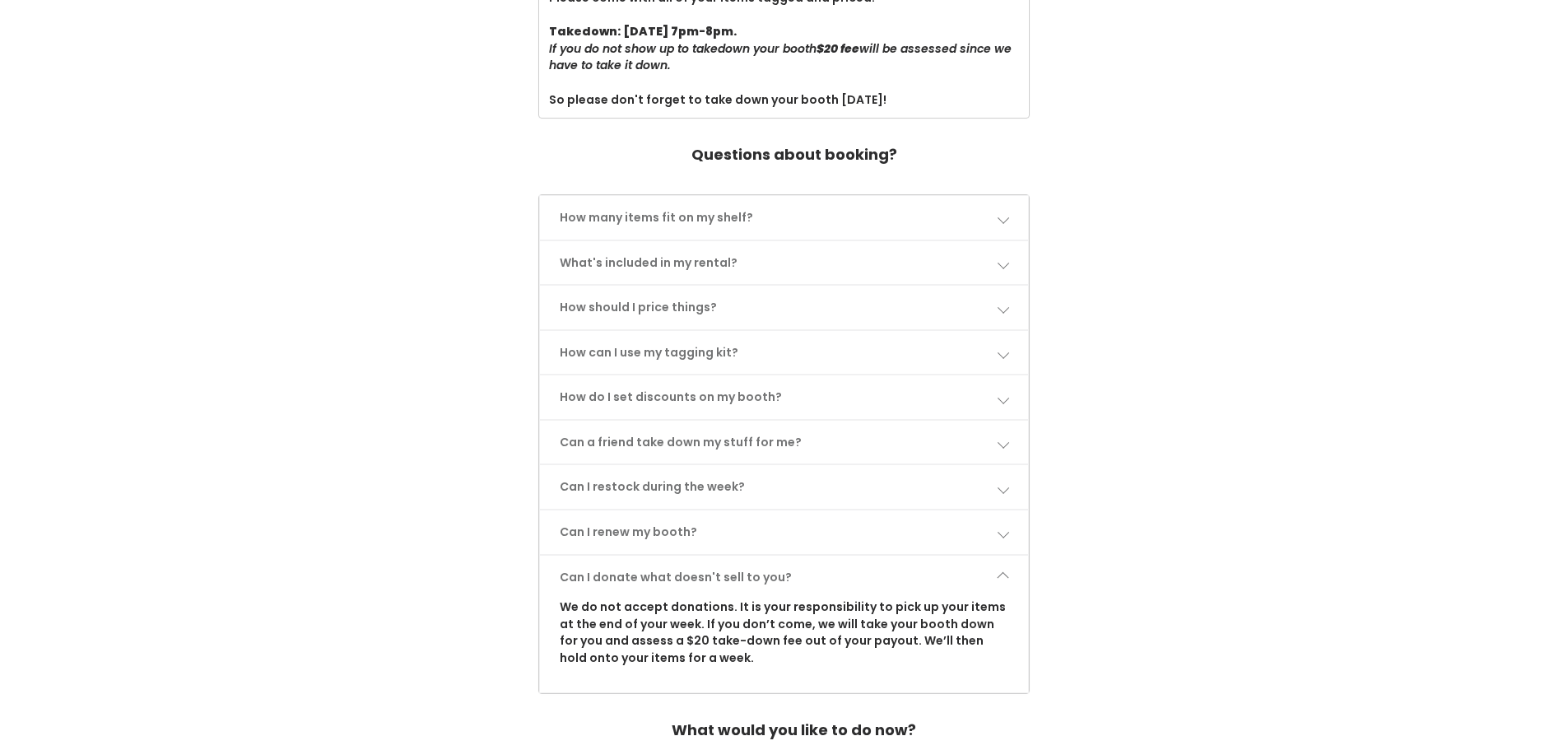
click at [604, 571] on link "Can I donate what doesn't sell to you?" at bounding box center [784, 577] width 489 height 43
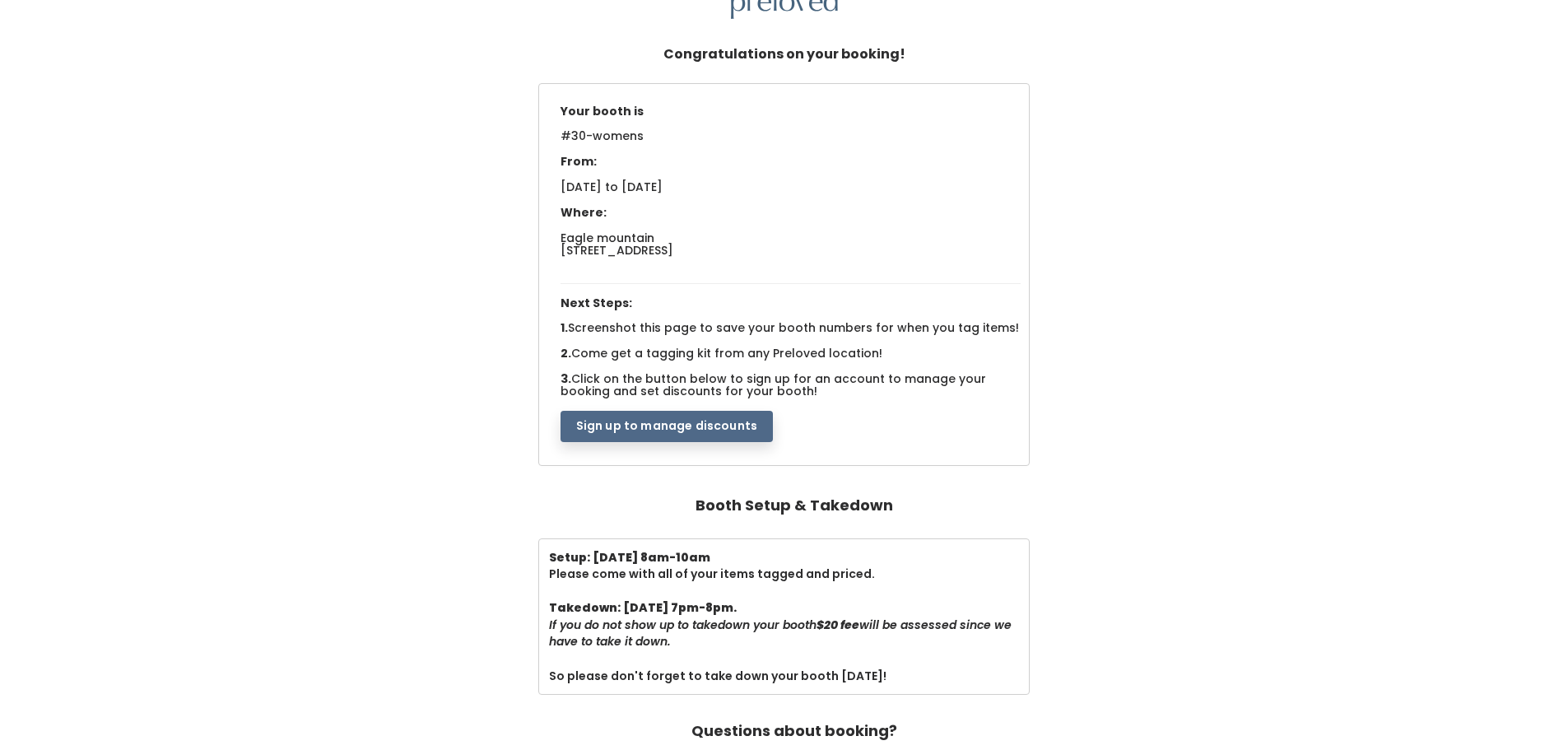
scroll to position [0, 0]
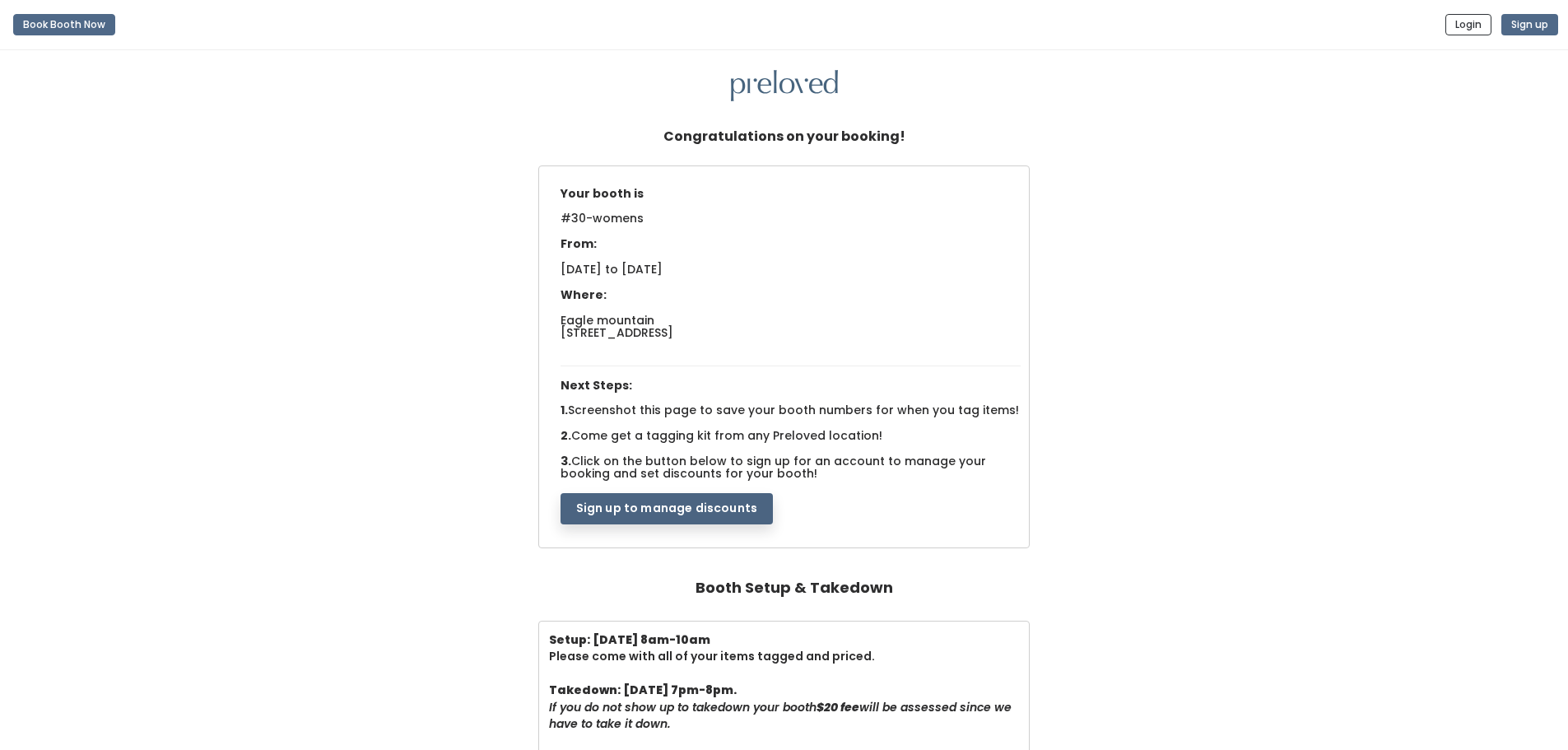
click at [704, 509] on button "Sign up to manage discounts" at bounding box center [667, 509] width 212 height 31
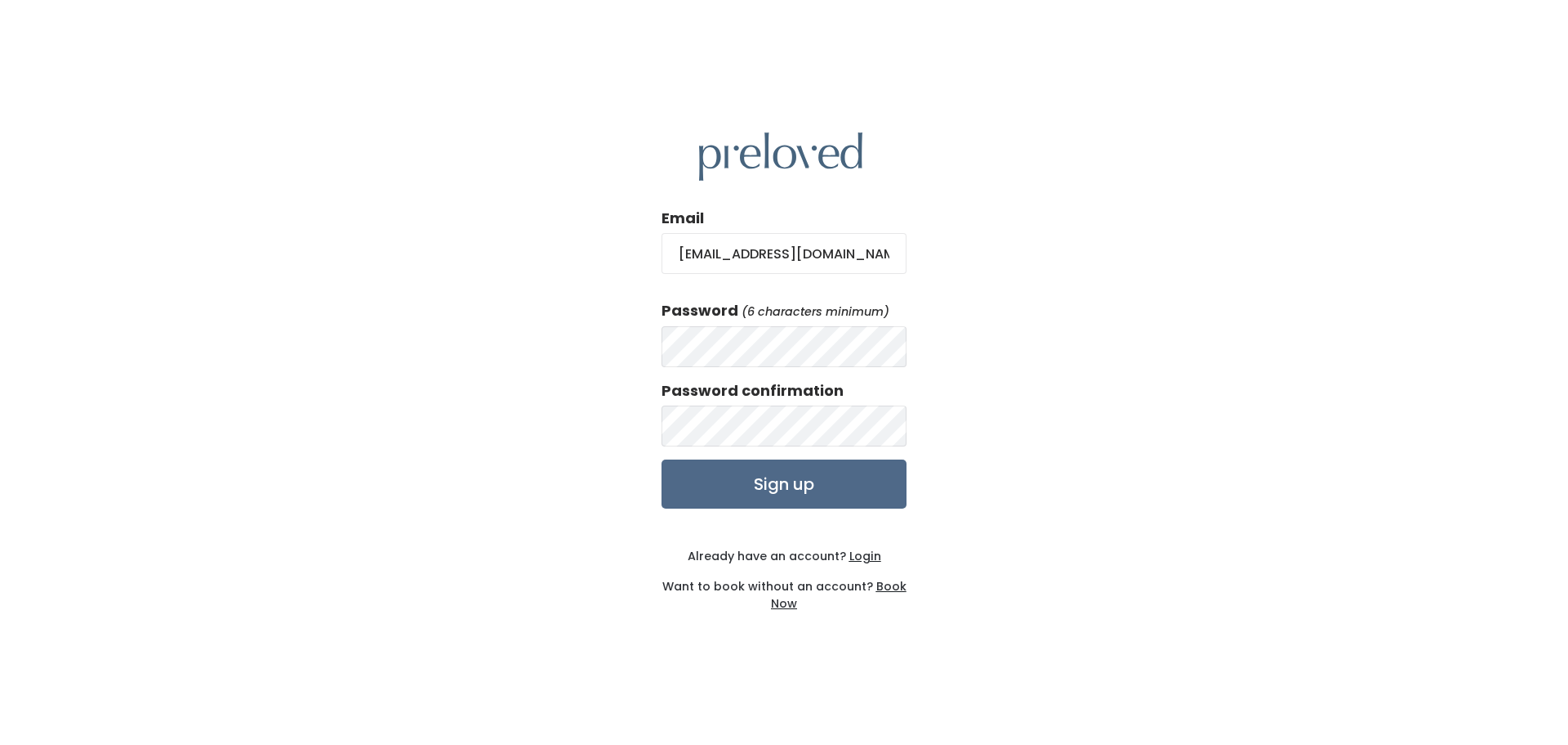
type input "[EMAIL_ADDRESS][DOMAIN_NAME]"
click at [791, 496] on input "Sign up" at bounding box center [784, 484] width 245 height 49
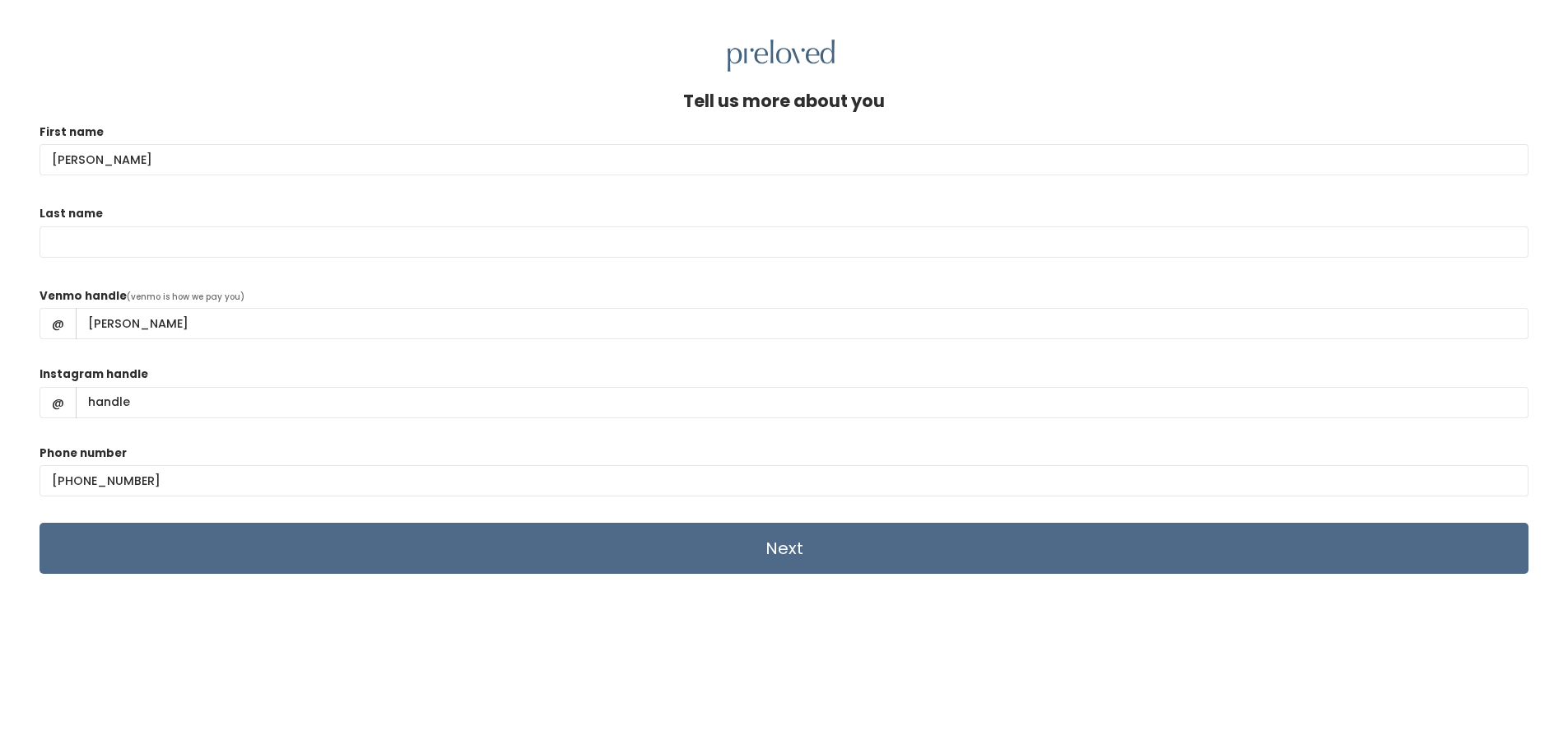
type input "[PERSON_NAME]"
type input "Christensen"
click at [148, 403] on input "Instagram handle" at bounding box center [801, 402] width 1452 height 31
type input "zoe_mia_"
click at [842, 552] on input "Next" at bounding box center [784, 548] width 1488 height 51
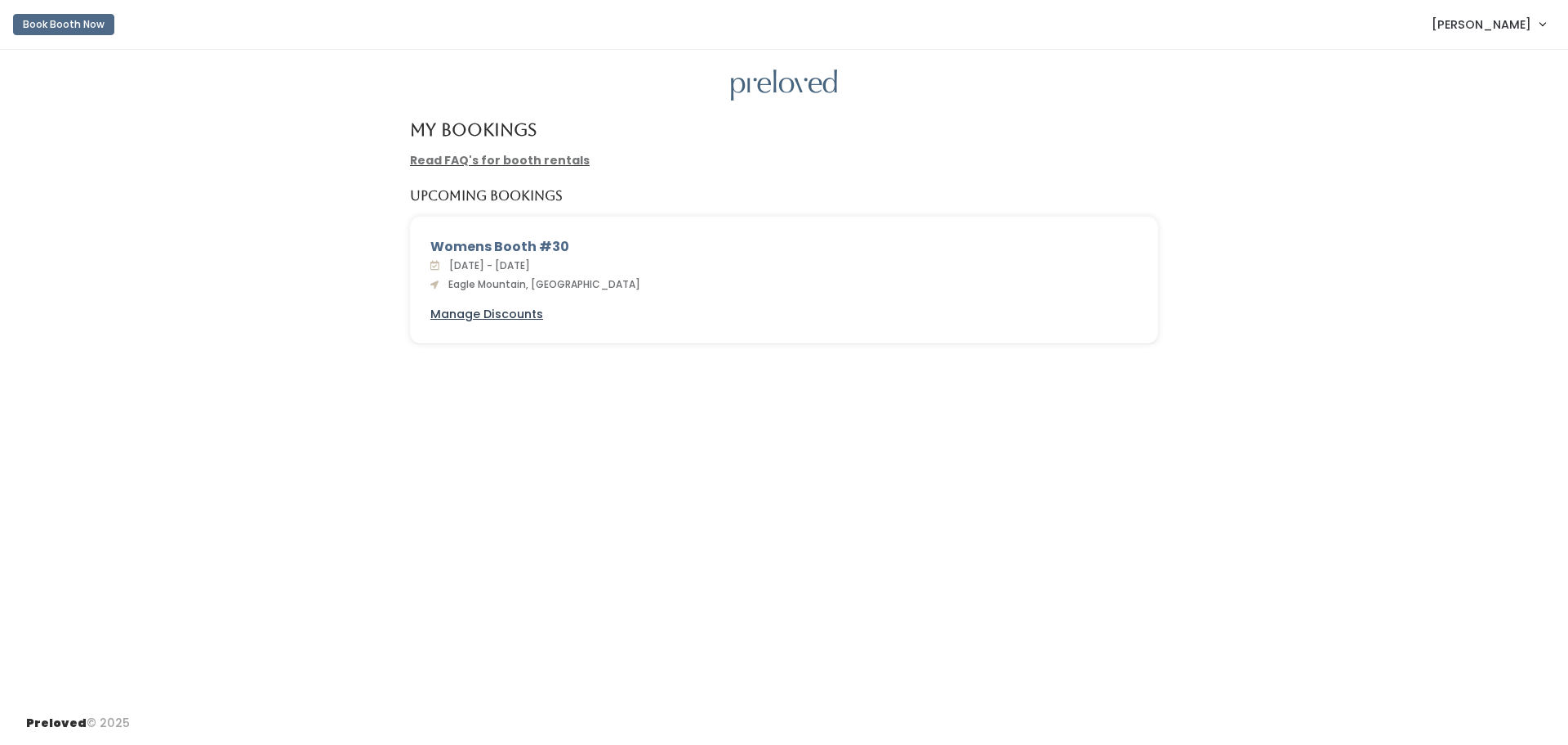
click at [500, 316] on u "Manage Discounts" at bounding box center [487, 313] width 113 height 17
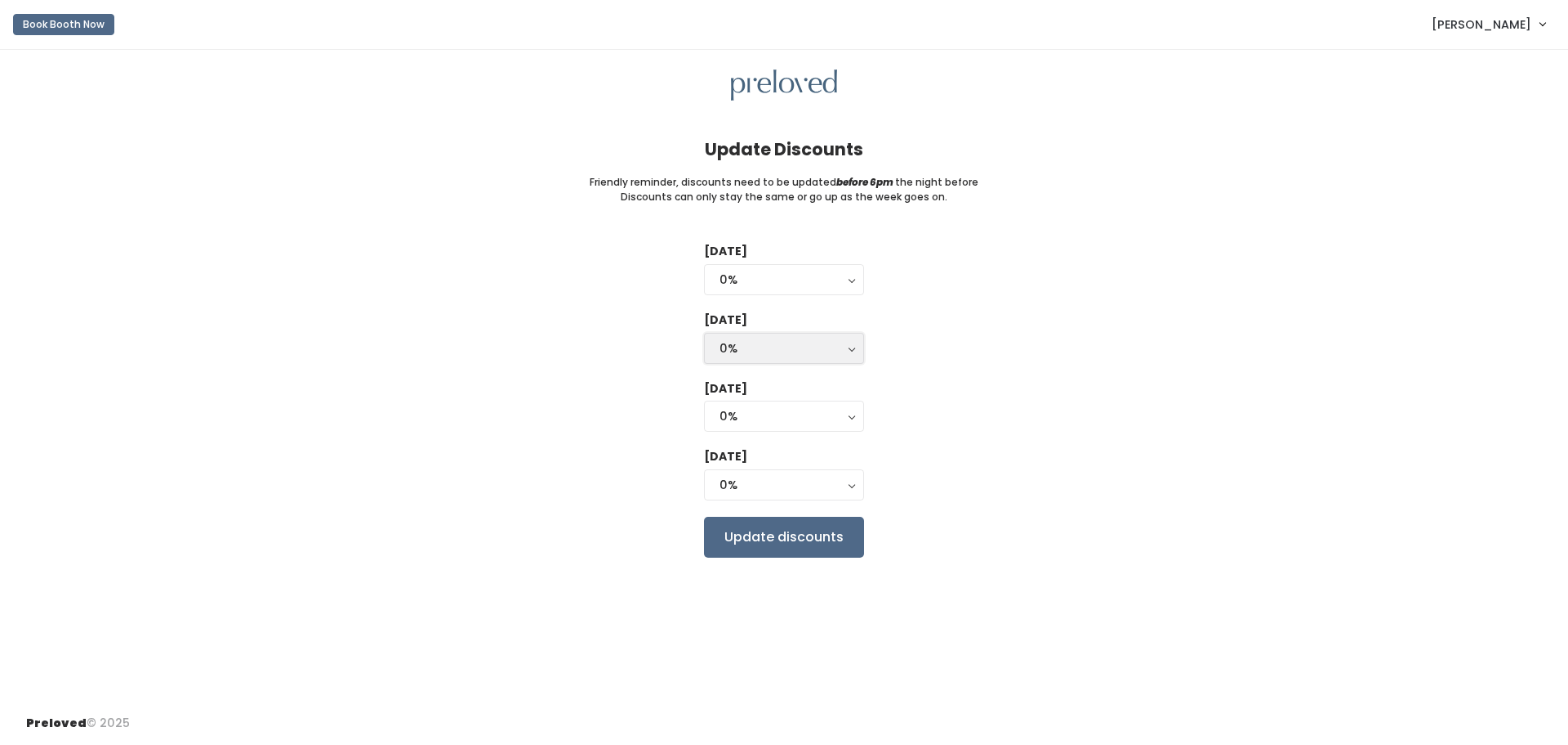
click at [760, 339] on div "0%" at bounding box center [784, 348] width 129 height 18
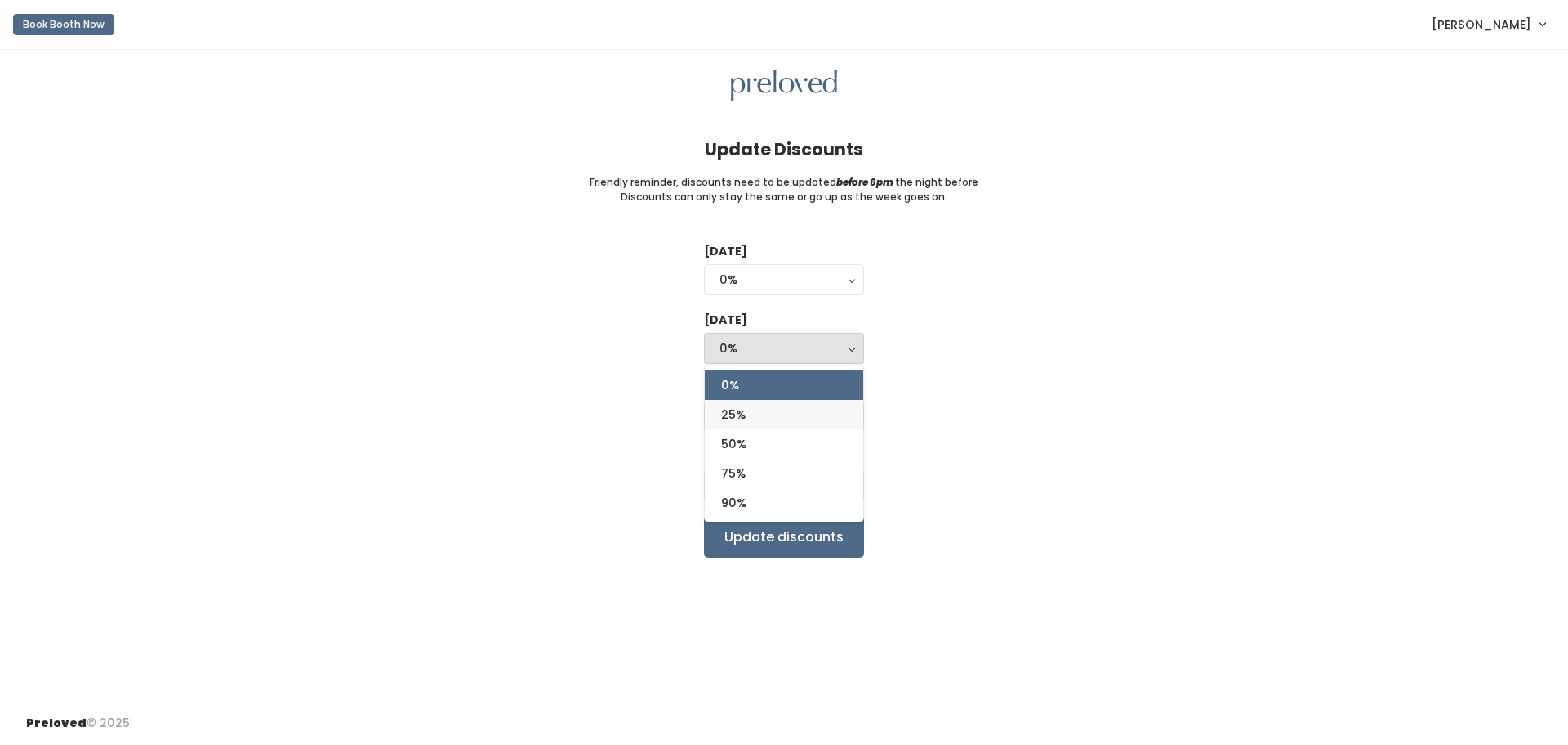
click at [751, 414] on link "25%" at bounding box center [784, 414] width 159 height 29
select select "25%"
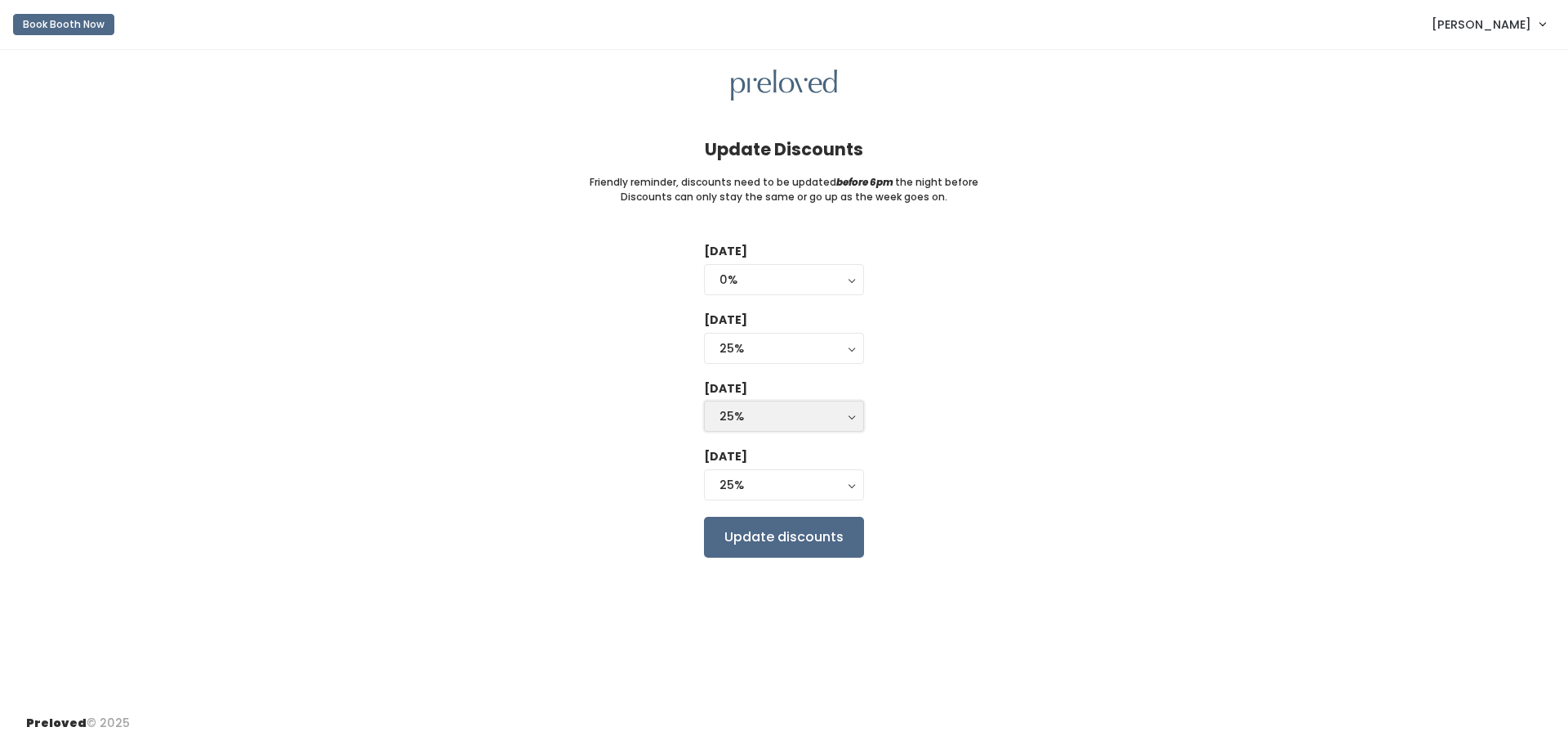
click at [746, 417] on div "25%" at bounding box center [784, 415] width 129 height 18
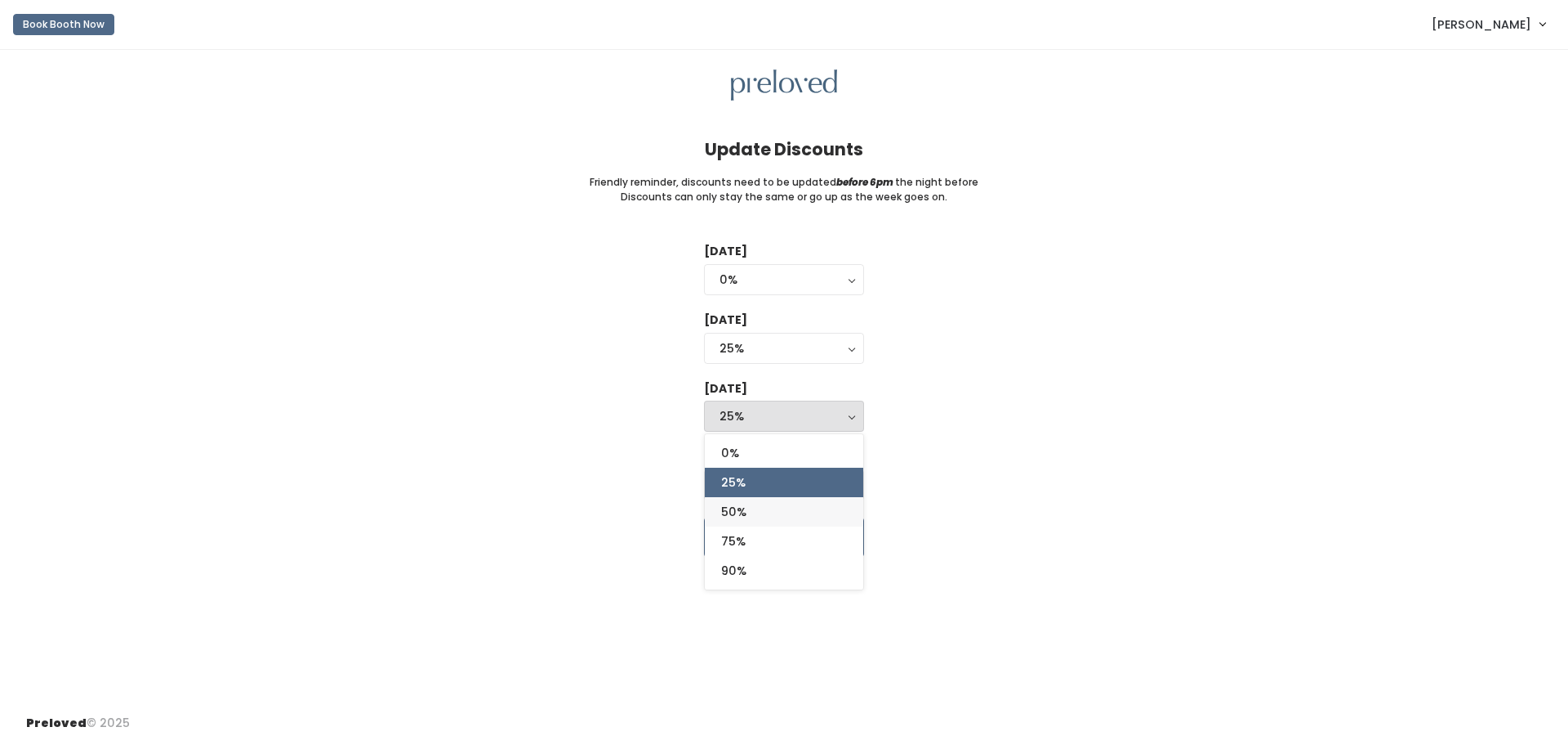
click at [749, 512] on link "50%" at bounding box center [784, 512] width 159 height 29
select select "50%"
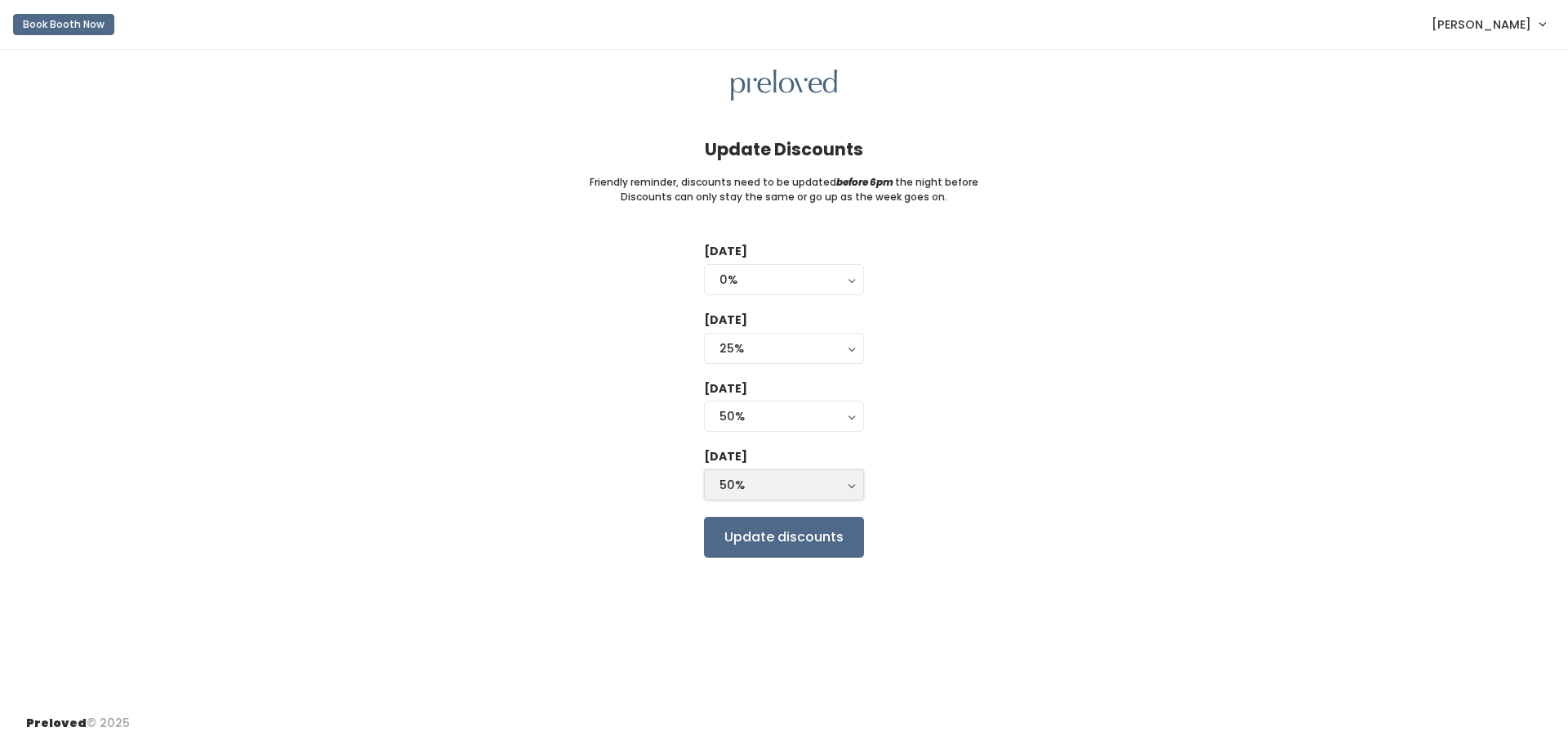
click at [748, 485] on div "50%" at bounding box center [784, 485] width 129 height 18
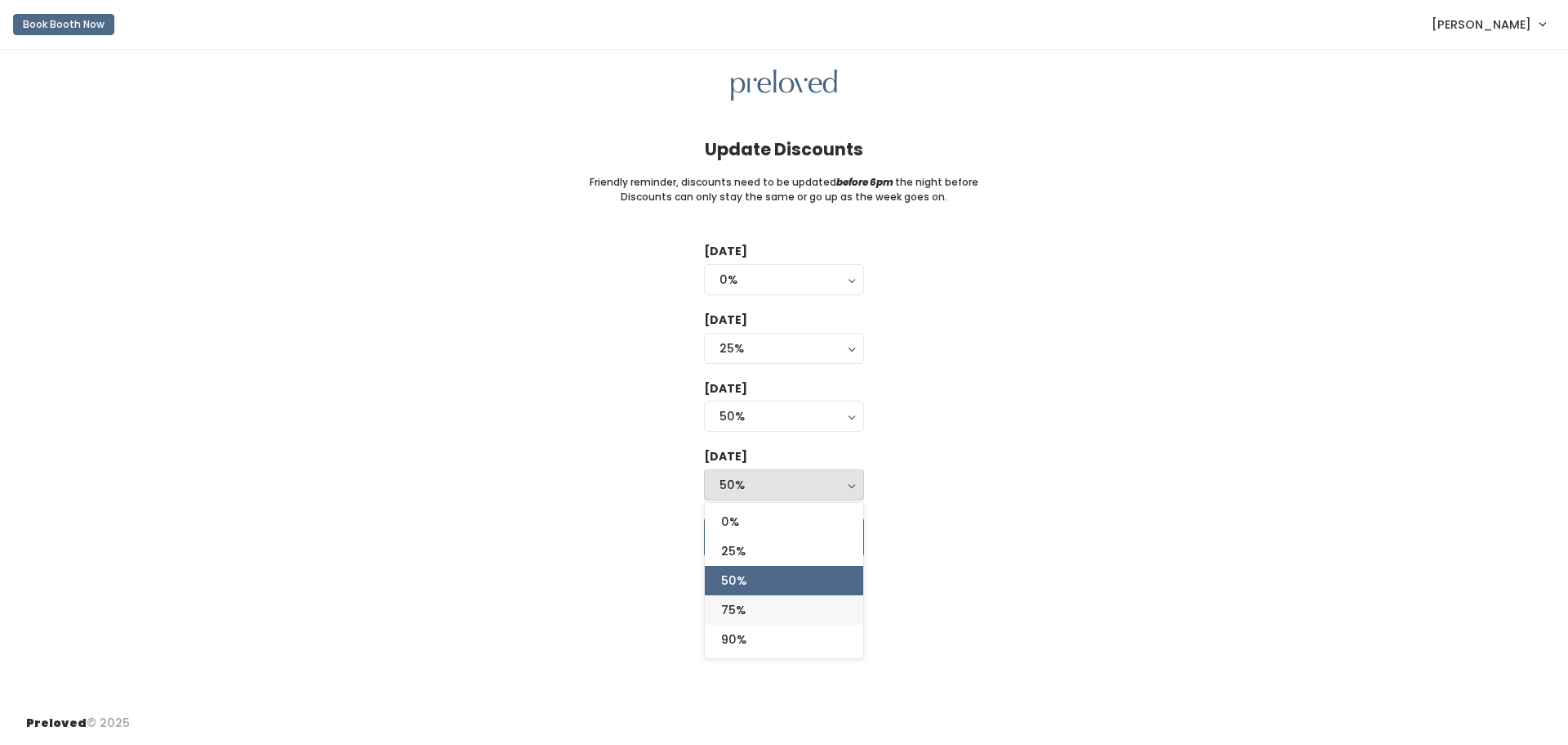
click at [751, 610] on link "75%" at bounding box center [784, 609] width 159 height 29
select select "75%"
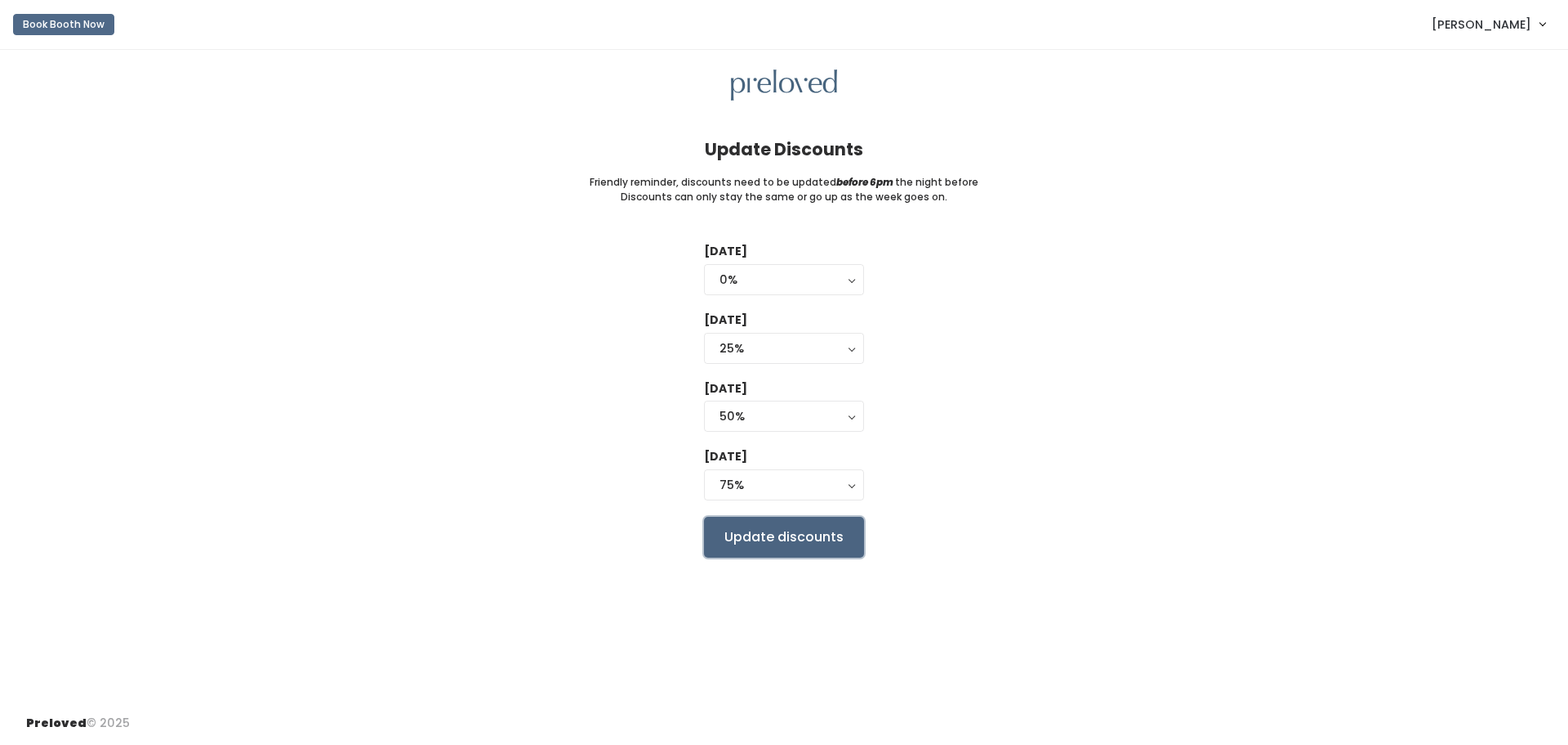
click at [790, 533] on input "Update discounts" at bounding box center [784, 537] width 160 height 41
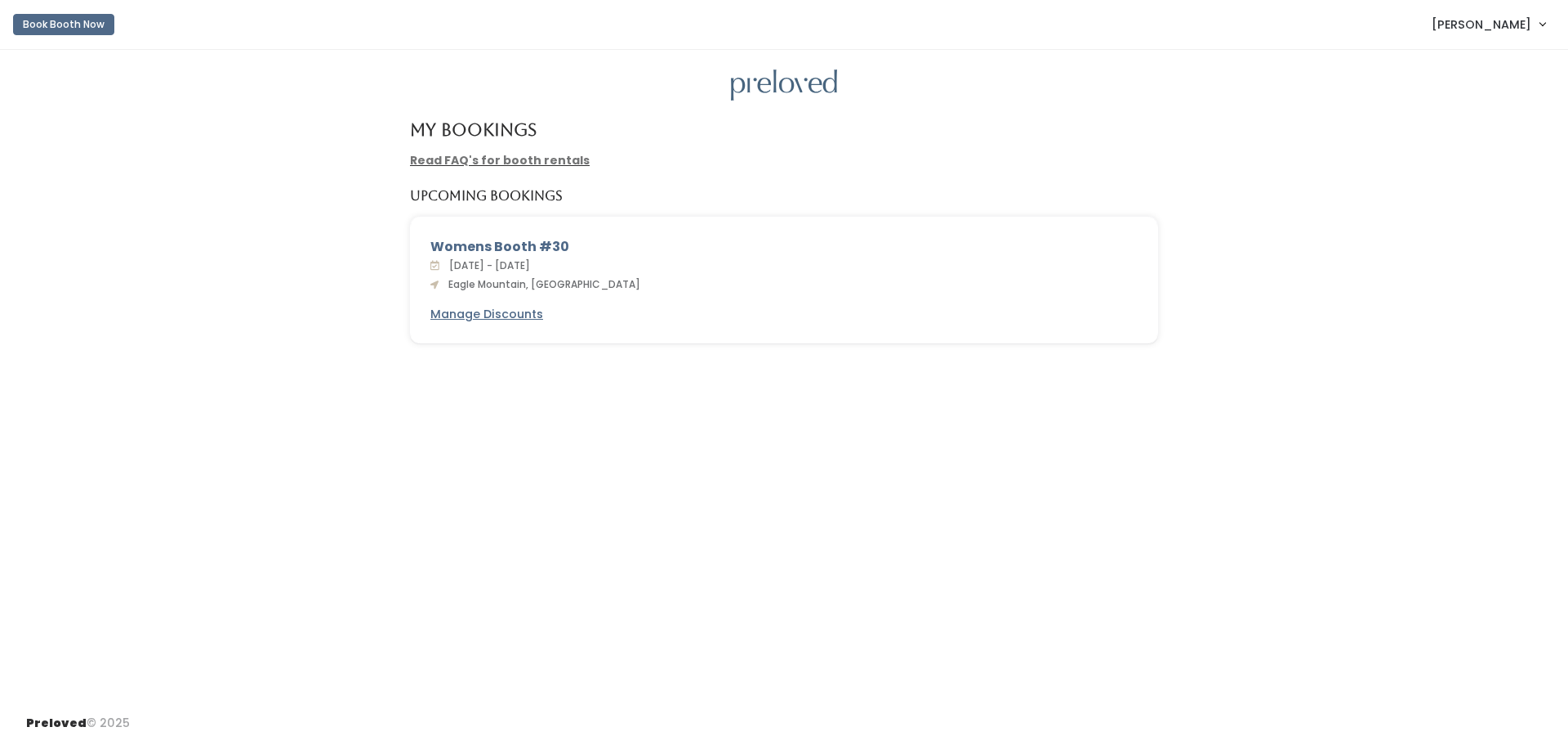
click at [1542, 20] on link "[PERSON_NAME]" at bounding box center [1488, 24] width 146 height 35
click at [1128, 149] on div "My Bookings" at bounding box center [784, 136] width 768 height 32
